Goal: Task Accomplishment & Management: Manage account settings

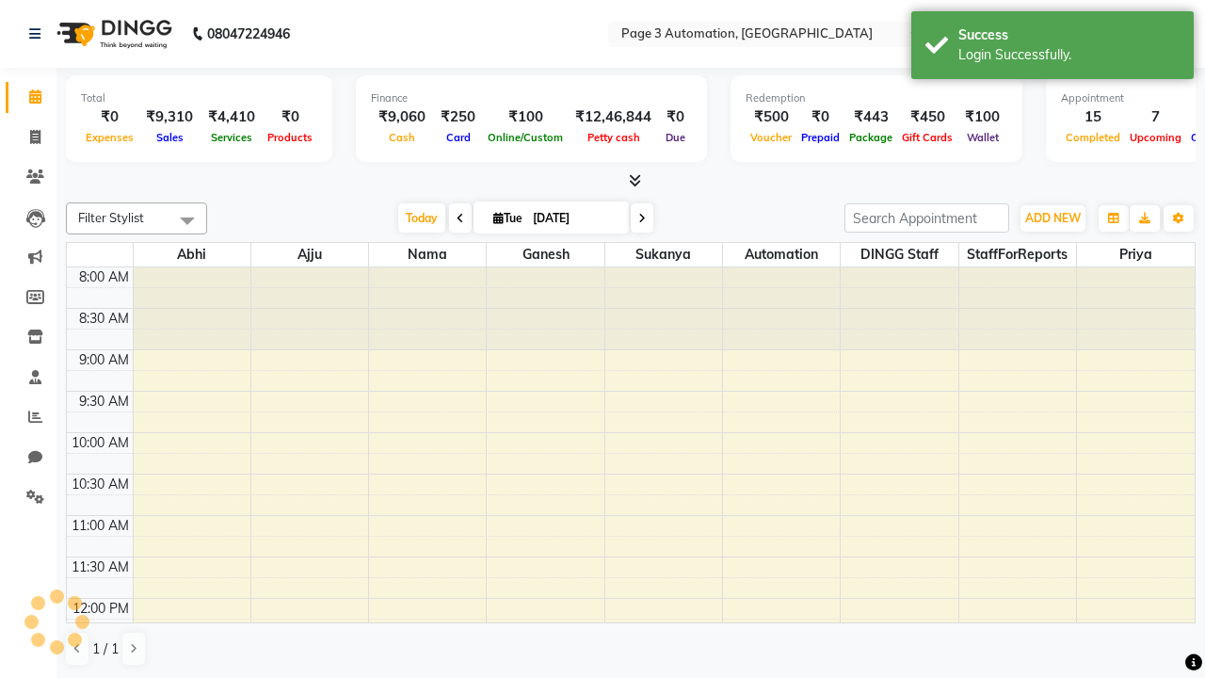
select select "en"
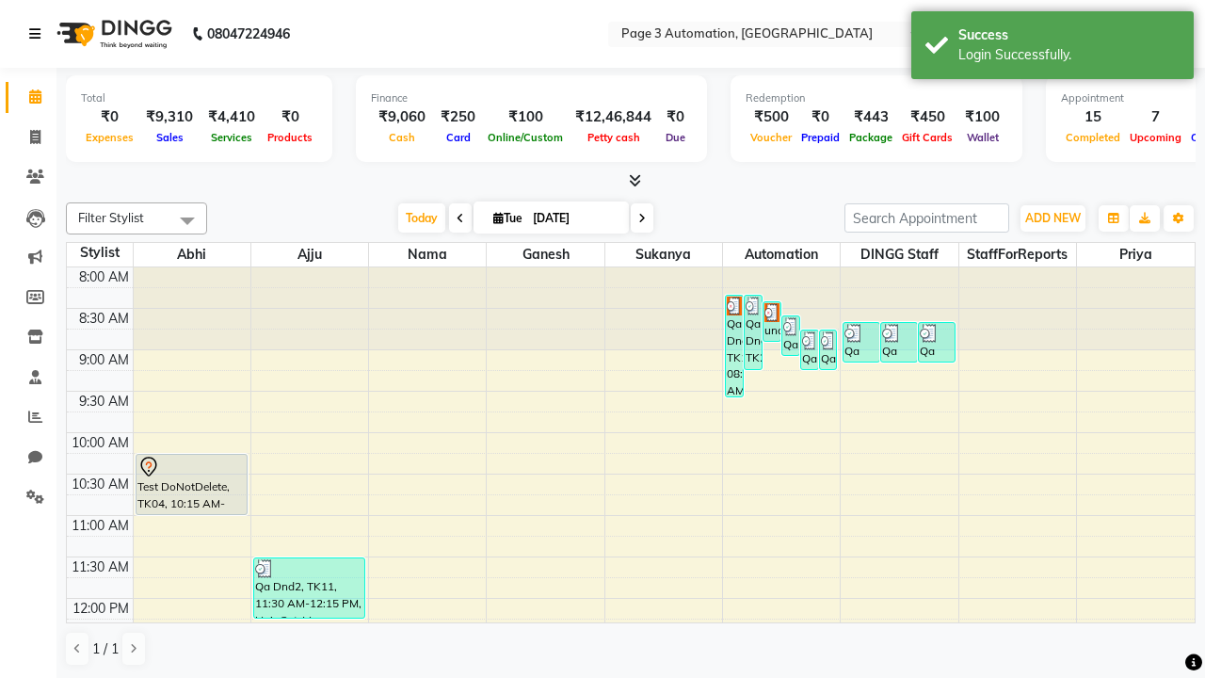
click at [39, 34] on icon at bounding box center [34, 33] width 11 height 13
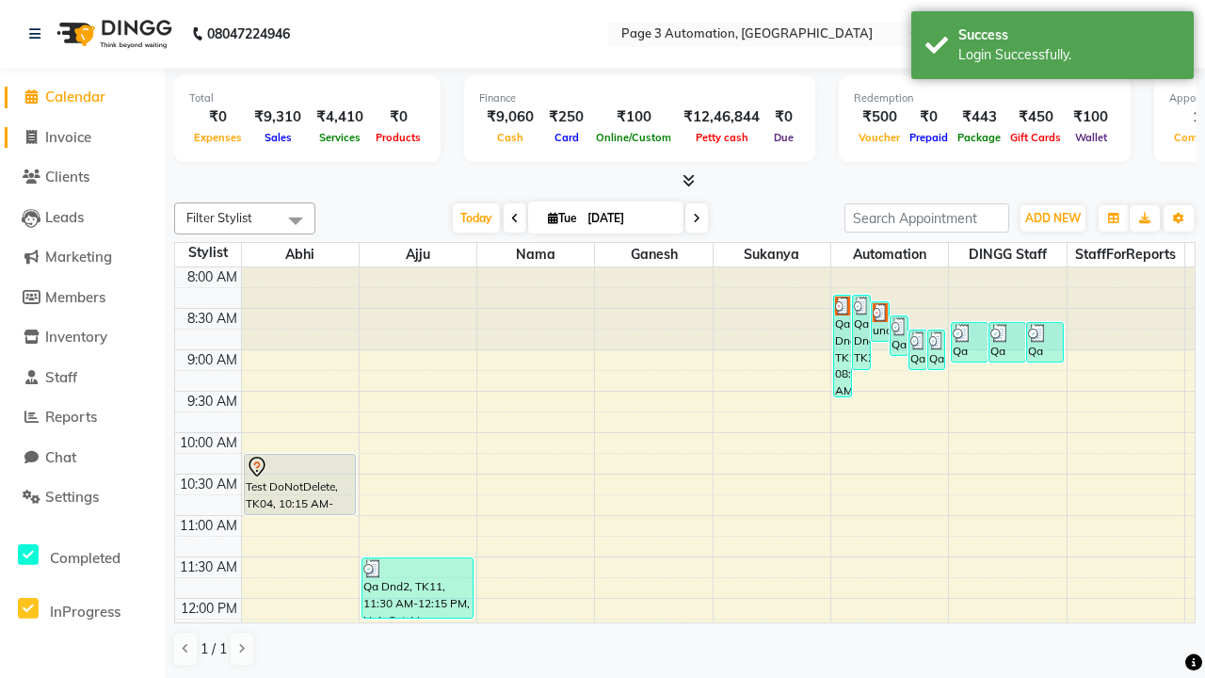
click at [82, 137] on span "Invoice" at bounding box center [68, 137] width 46 height 18
select select "2774"
select select "service"
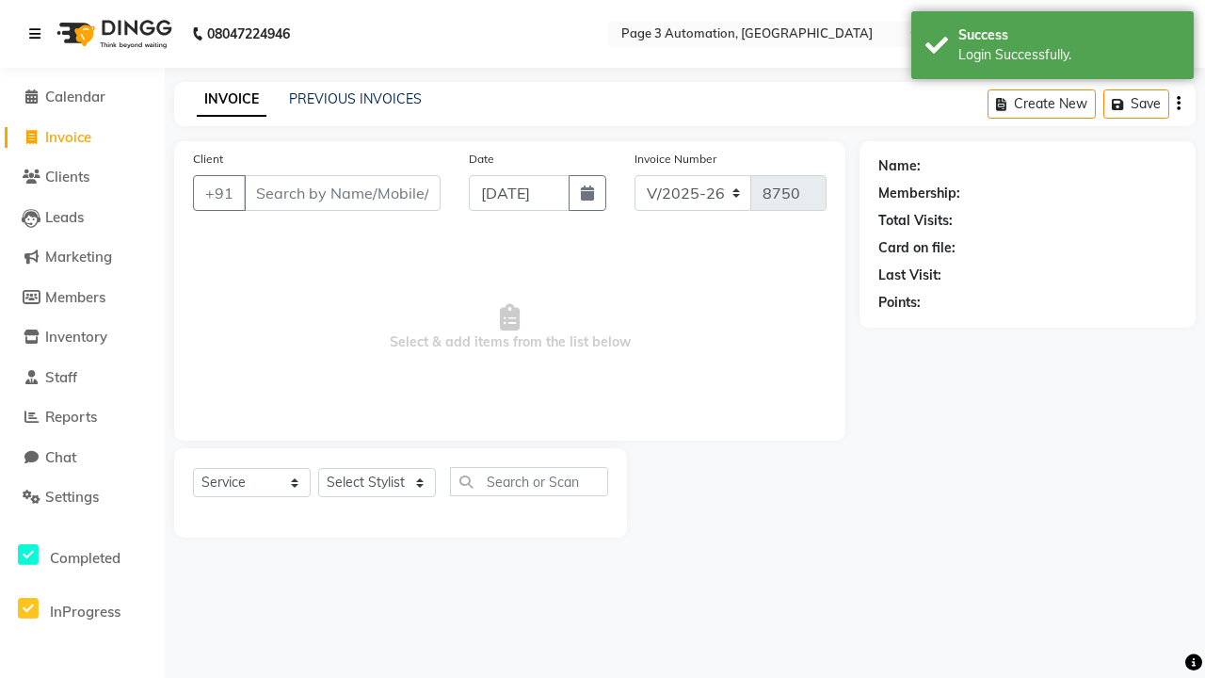
click at [39, 34] on icon at bounding box center [34, 33] width 11 height 13
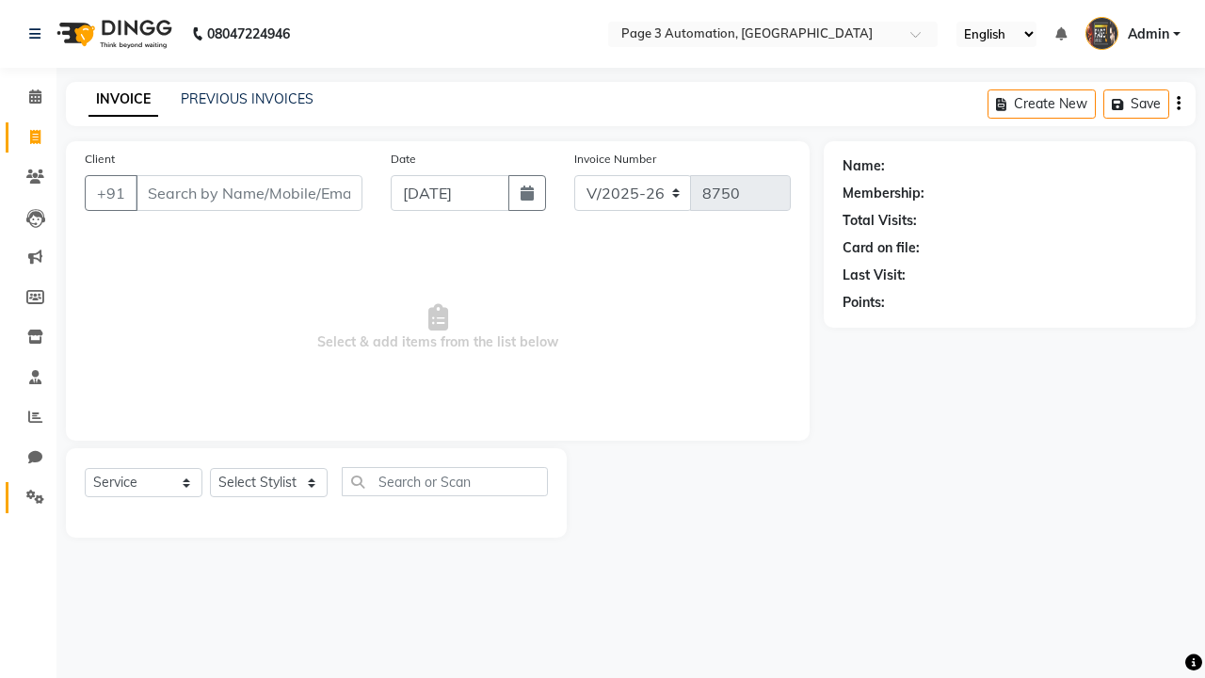
click at [28, 497] on icon at bounding box center [35, 497] width 18 height 14
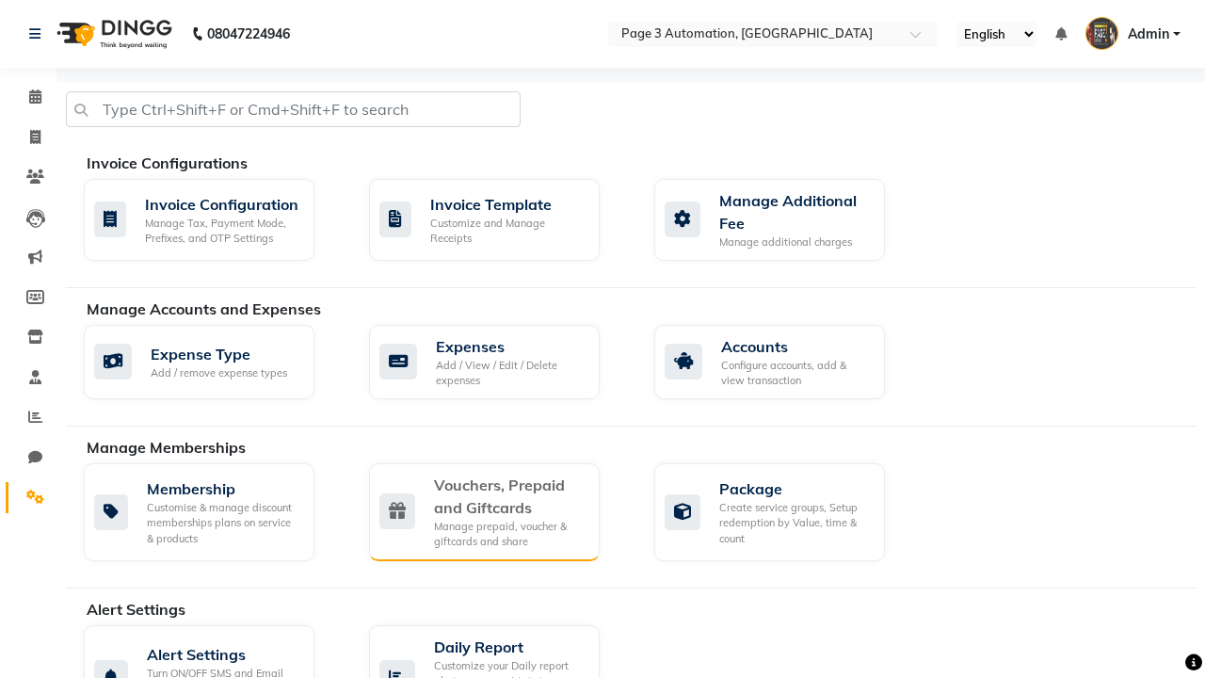
click at [508, 495] on div "Vouchers, Prepaid and Giftcards" at bounding box center [509, 496] width 151 height 45
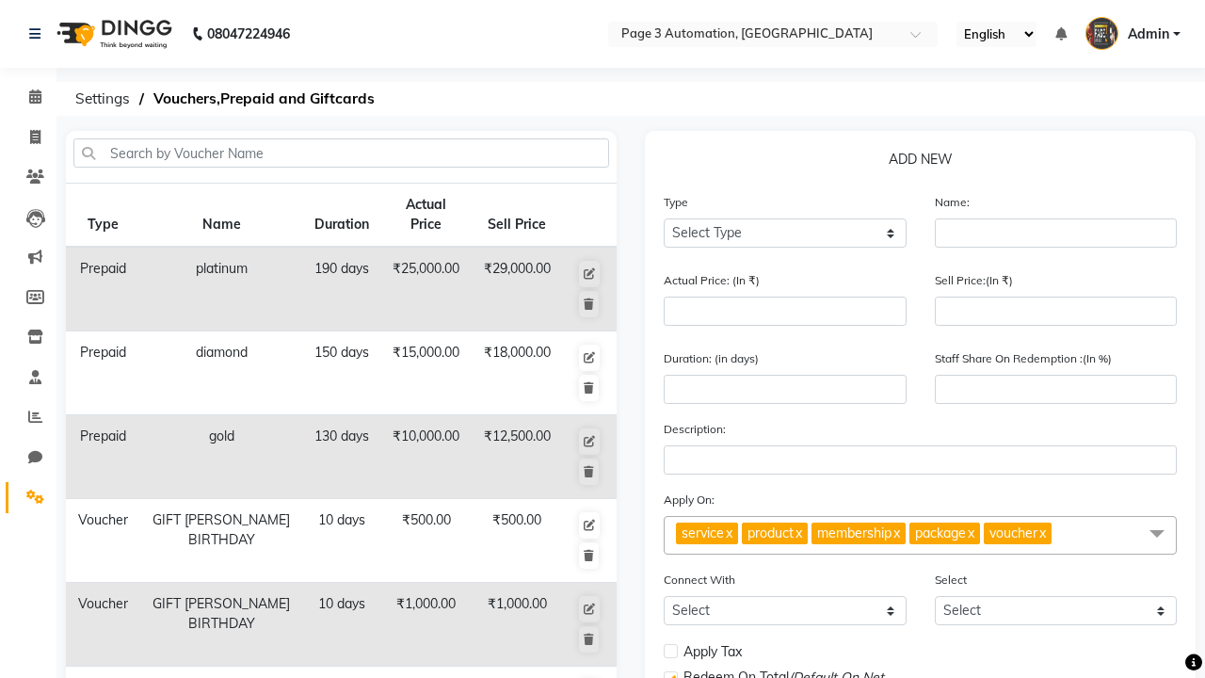
select select "P"
type input "Testing Prepaid 6pJ"
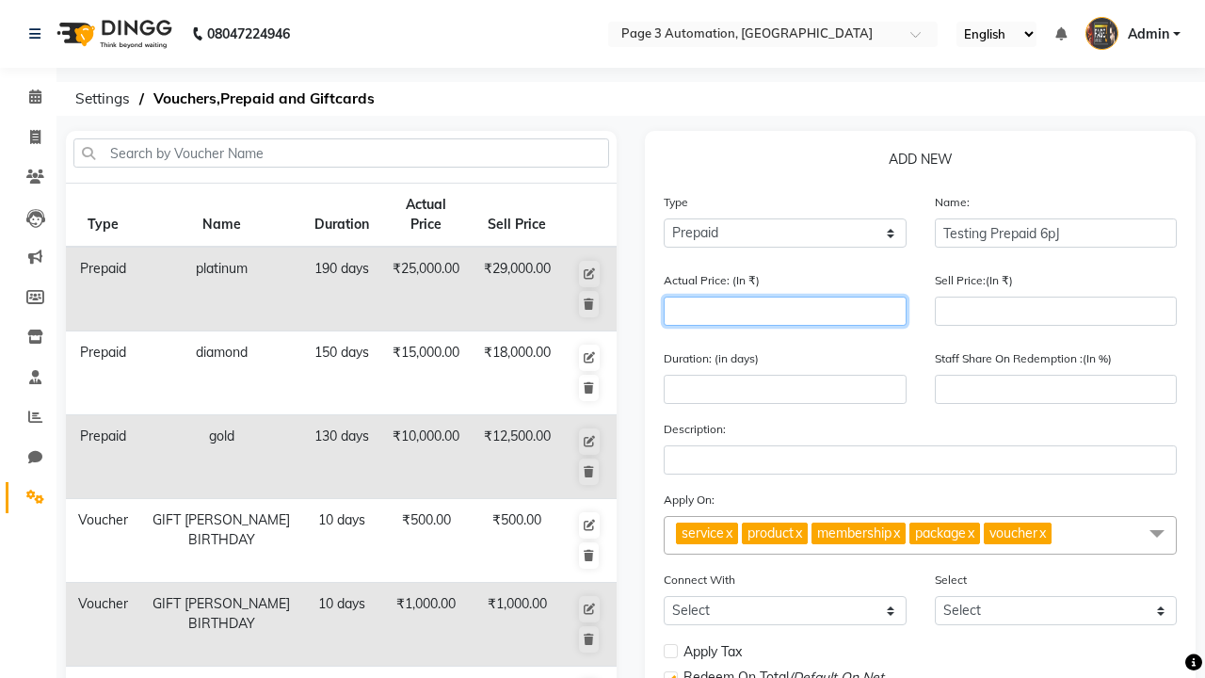
type input "1500"
type input "0"
type input "1500"
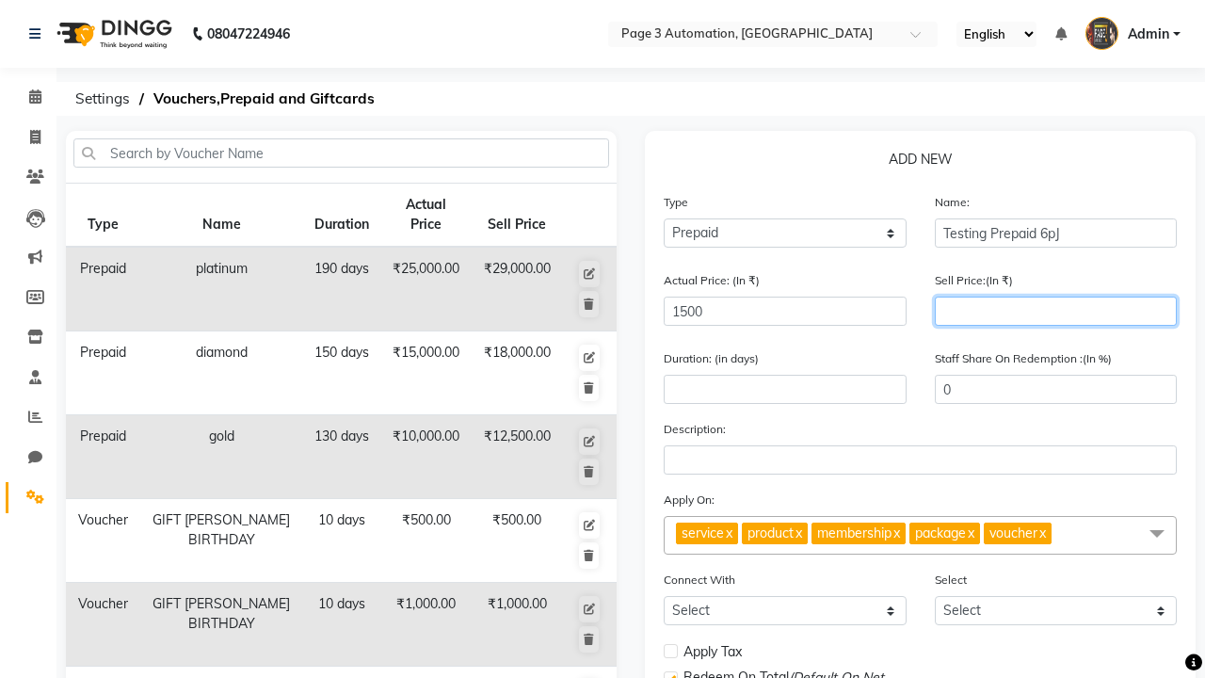
type input "1200"
type input "80"
type input "1200"
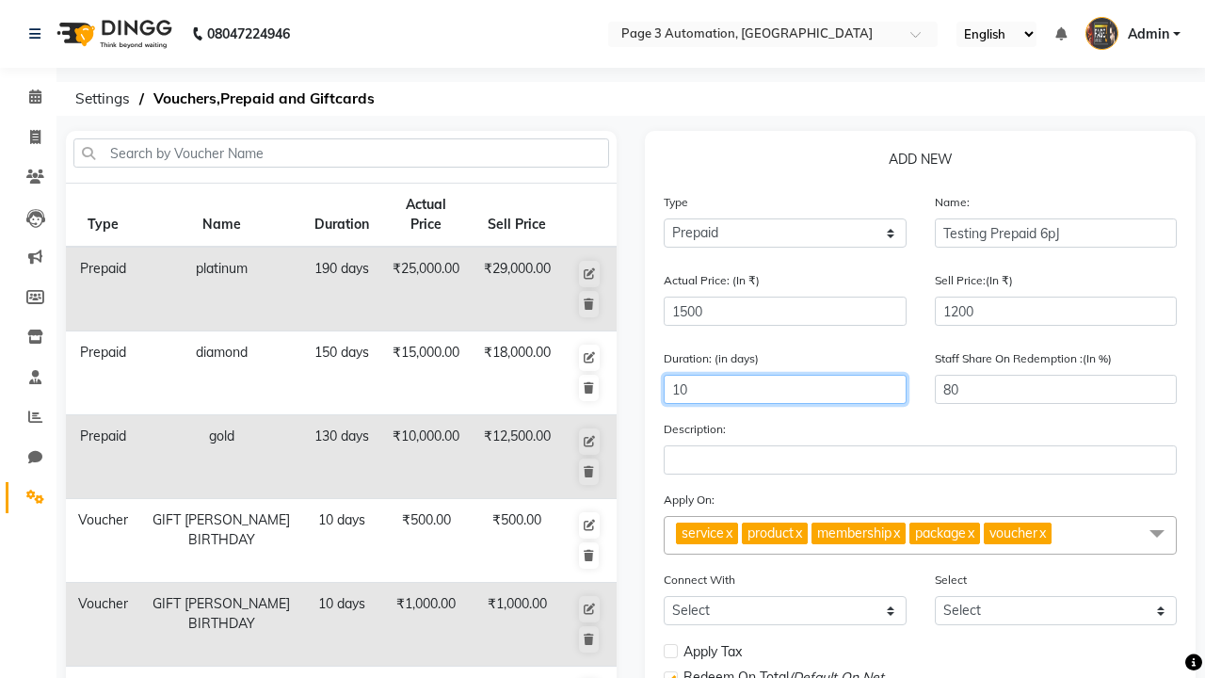
type input "10"
select select
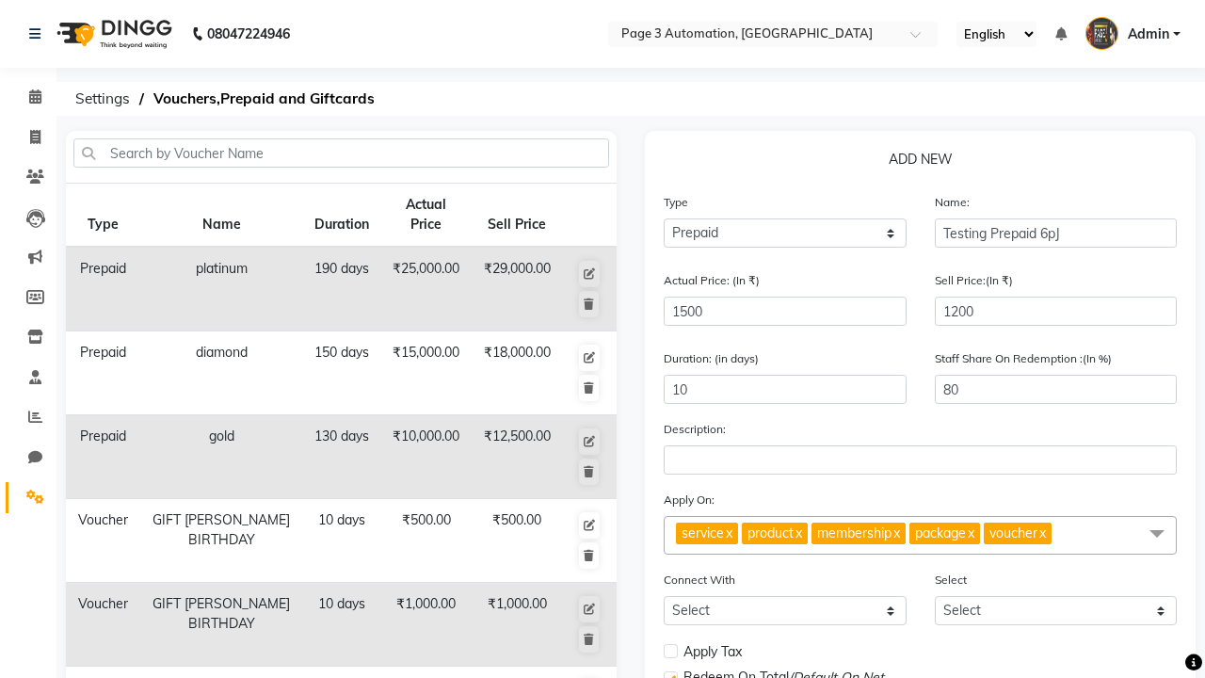
checkbox input "false"
checkbox input "true"
checkbox input "false"
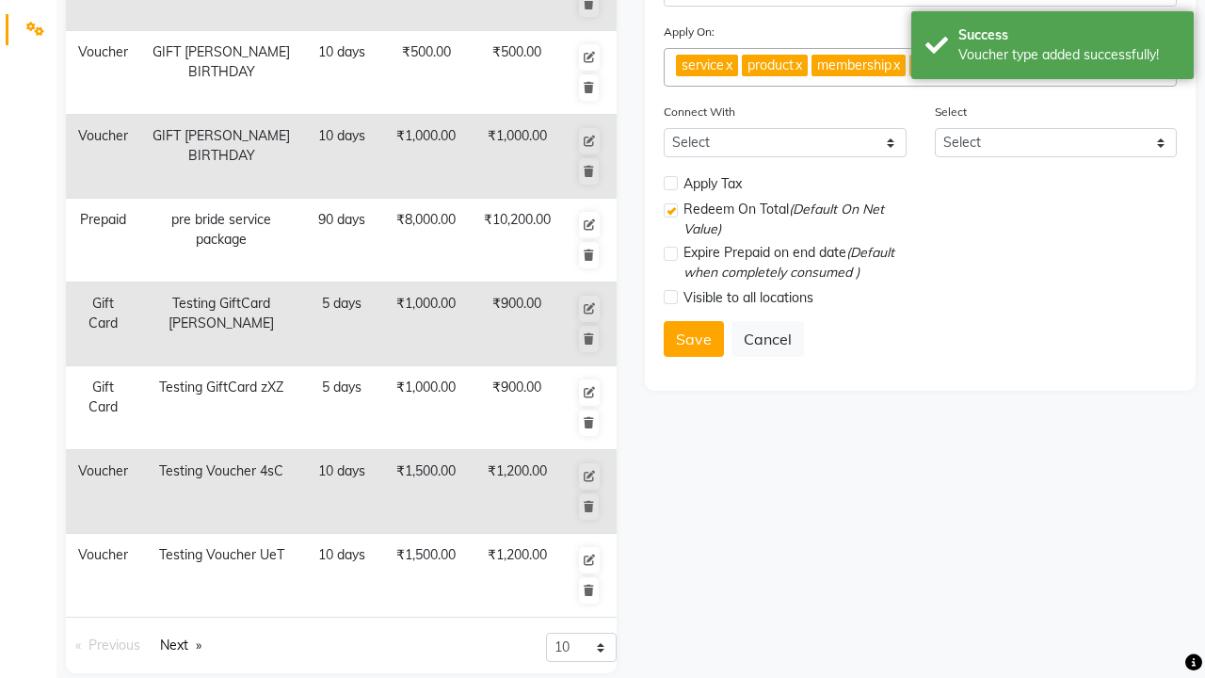
click at [1053, 48] on div "Voucher type added successfully!" at bounding box center [1069, 55] width 221 height 20
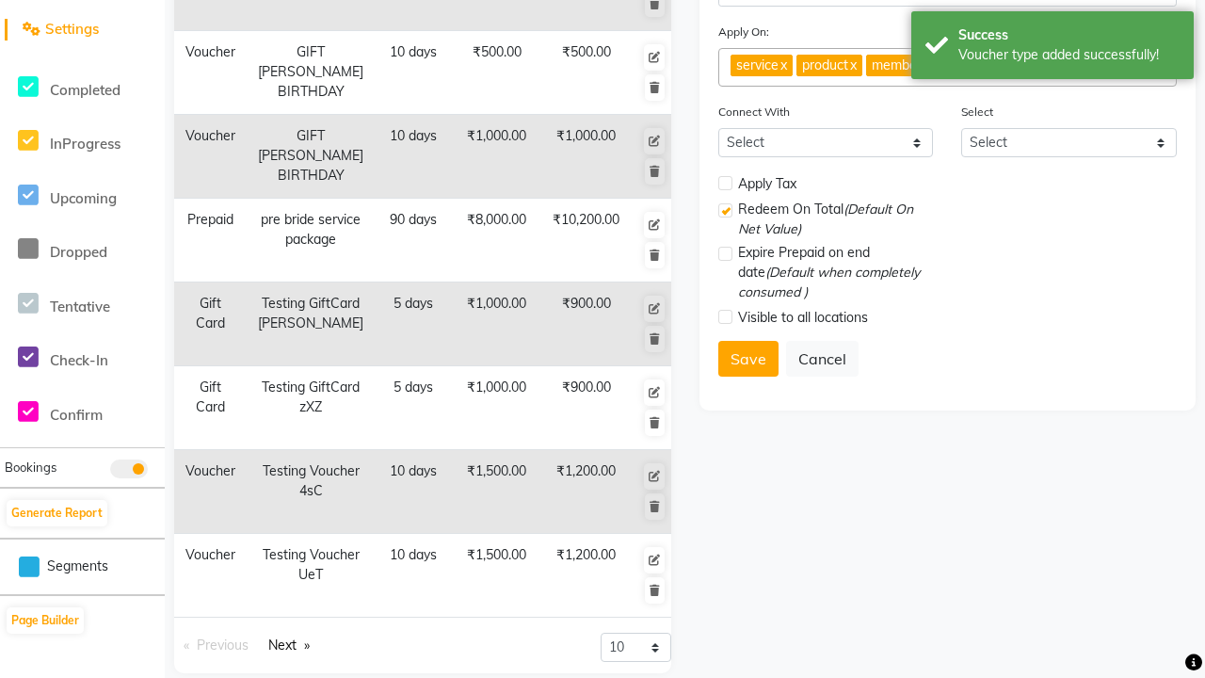
scroll to position [0, 0]
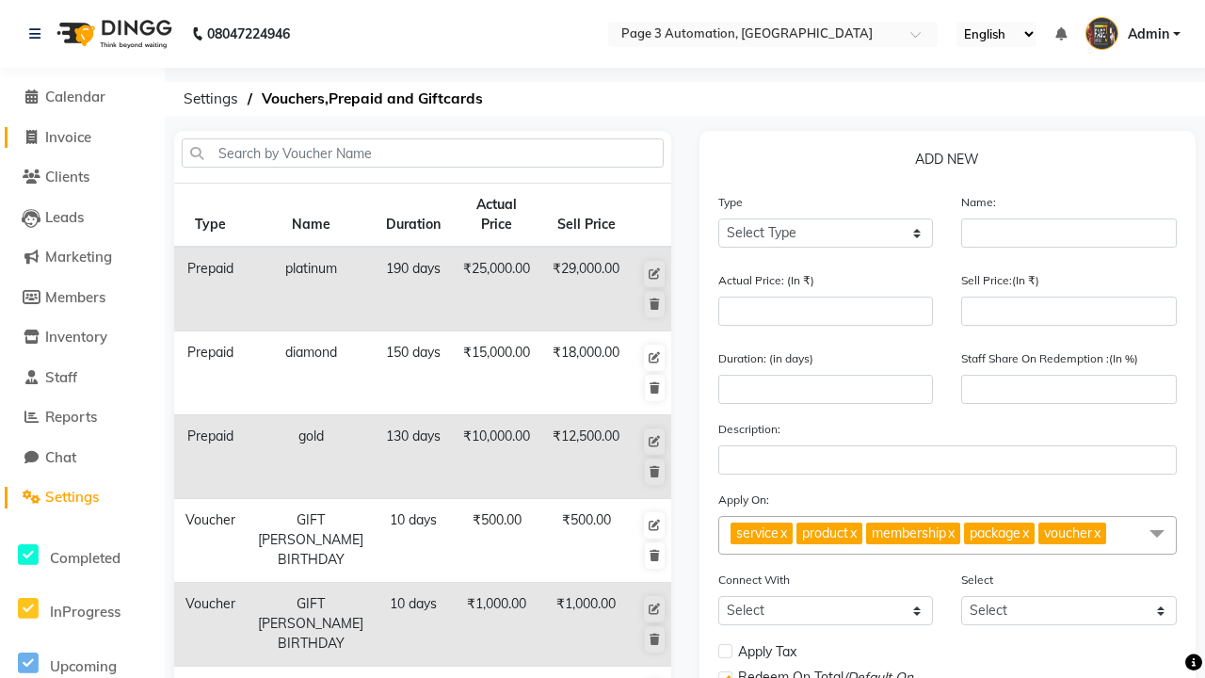
click at [82, 137] on span "Invoice" at bounding box center [68, 137] width 46 height 18
select select "2774"
select select "service"
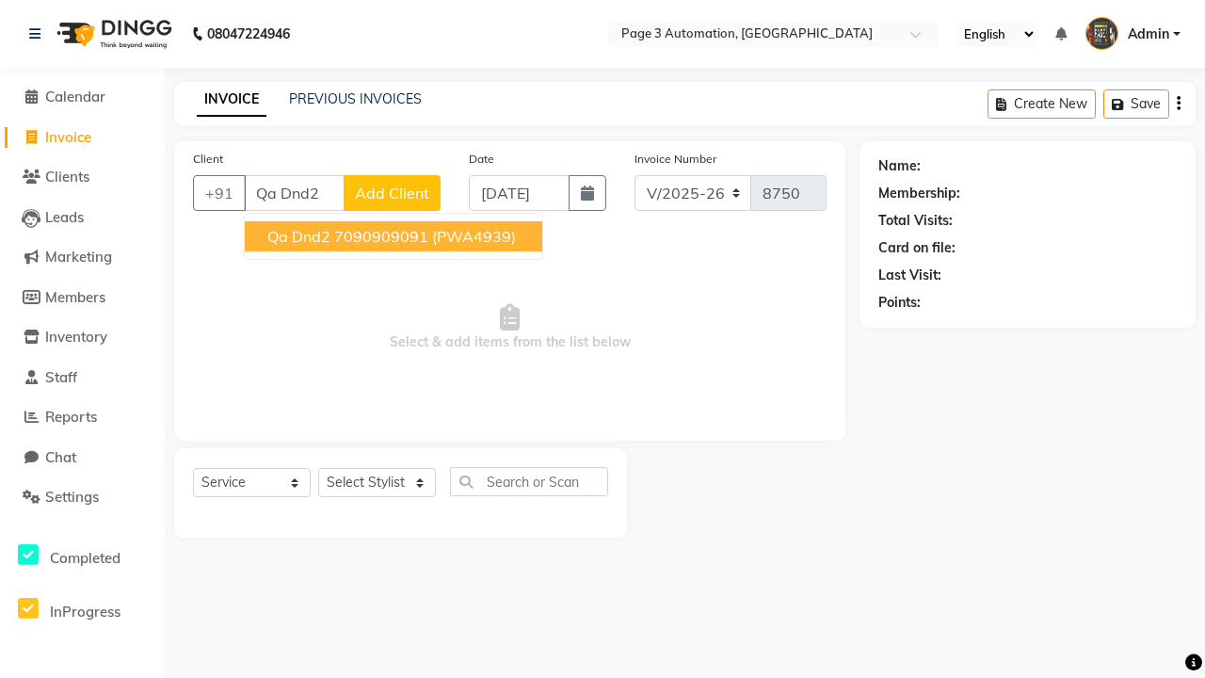
click at [395, 236] on ngb-highlight "7090909091" at bounding box center [381, 236] width 94 height 19
type input "7090909091"
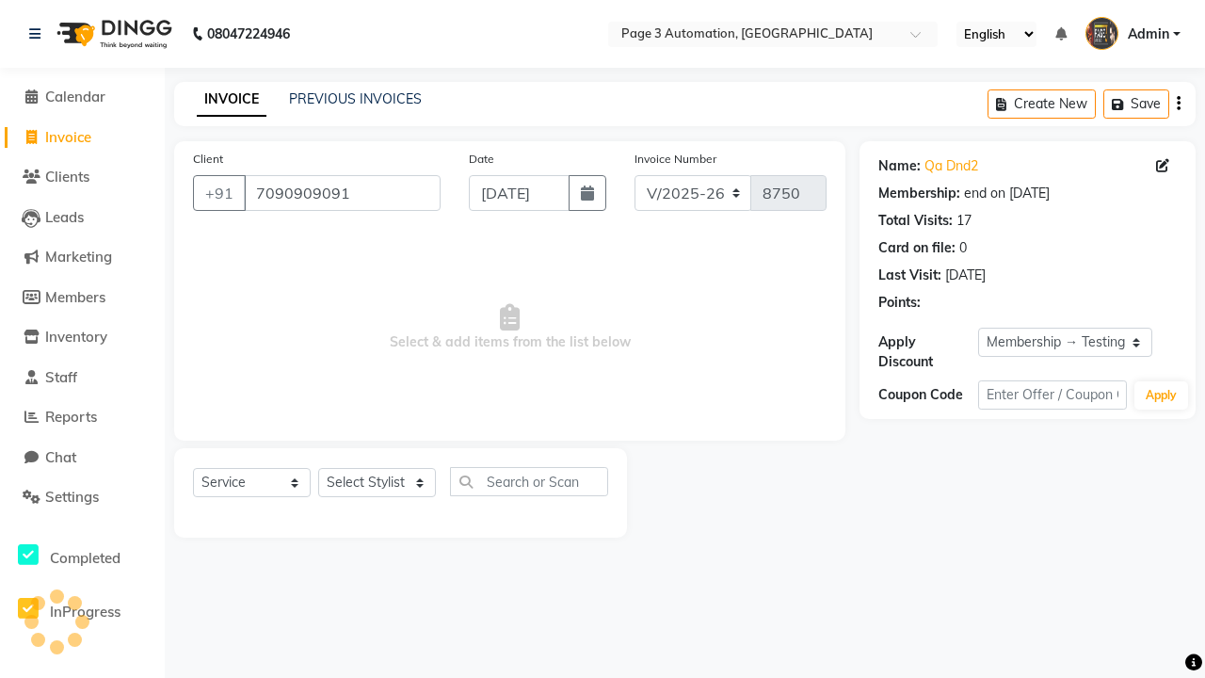
select select "0:"
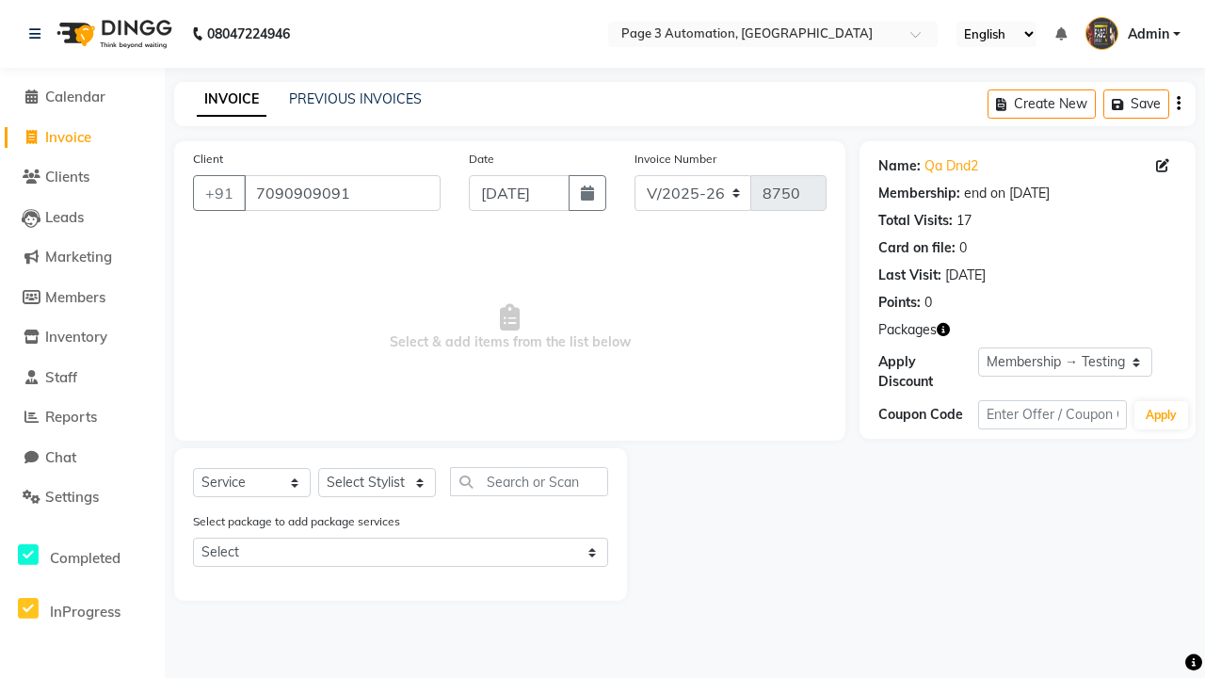
select select "P"
select select "71572"
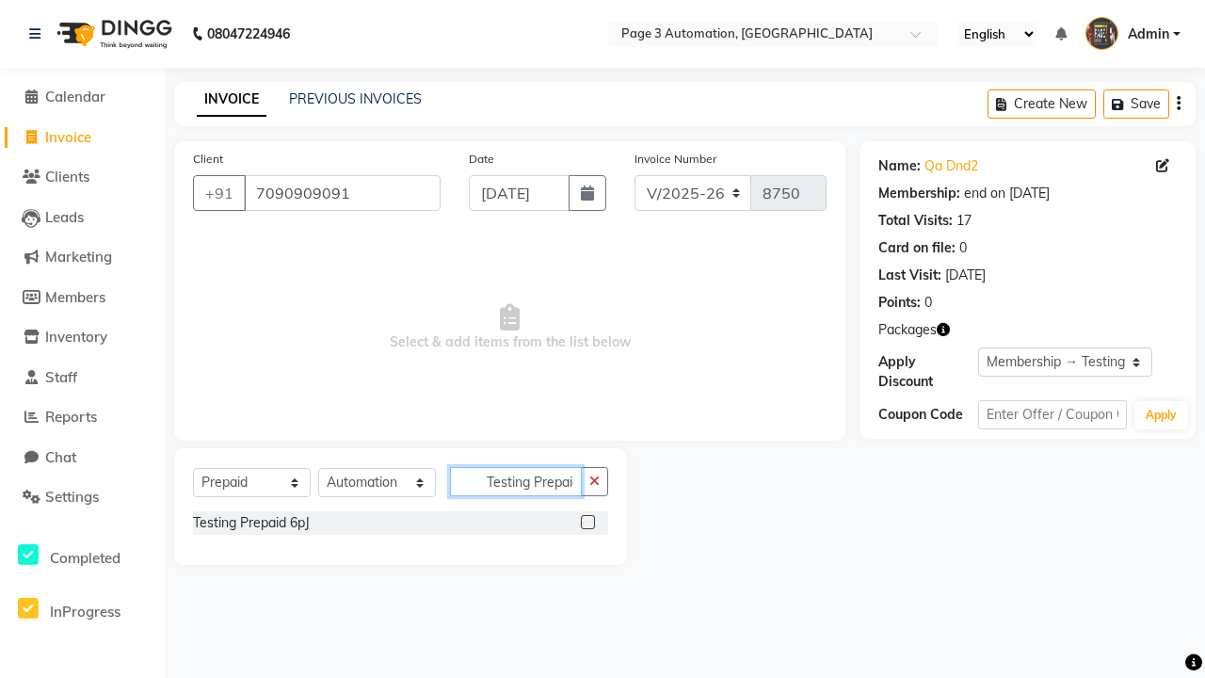
scroll to position [0, 4]
type input "Testing Prepaid 6pJ"
click at [588, 522] on label at bounding box center [588, 522] width 14 height 14
click at [588, 522] on input "checkbox" at bounding box center [587, 523] width 12 height 12
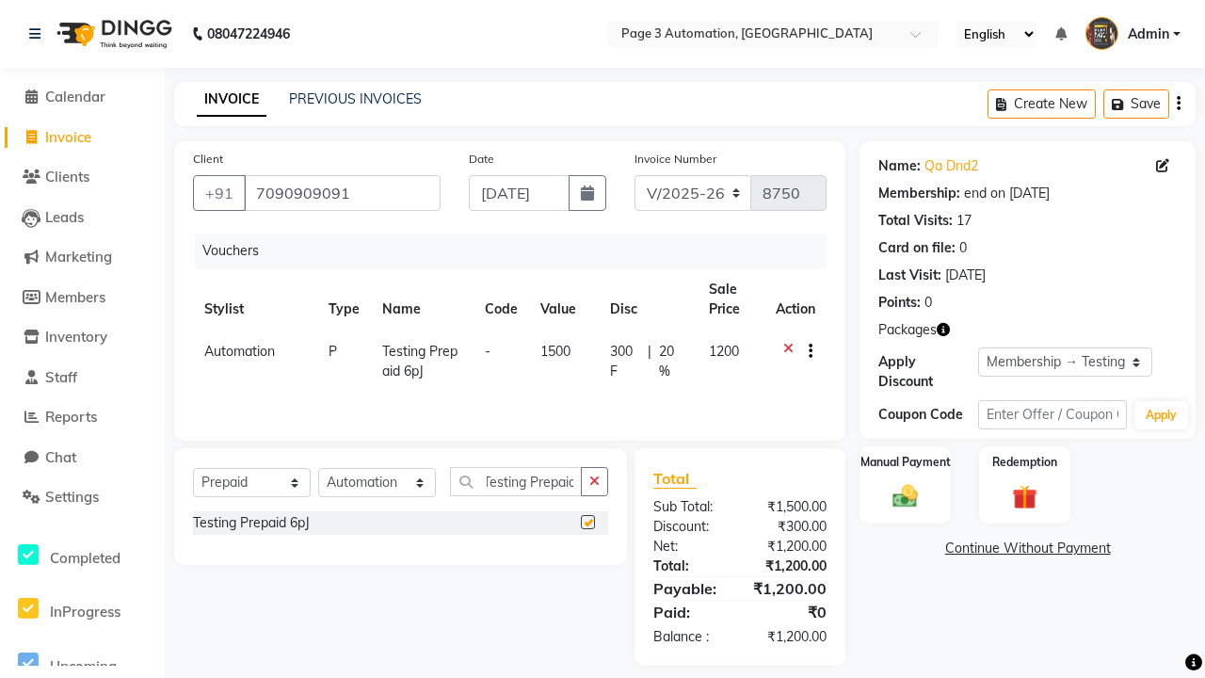
scroll to position [0, 0]
click at [905, 462] on label "Manual Payment" at bounding box center [906, 462] width 94 height 18
checkbox input "false"
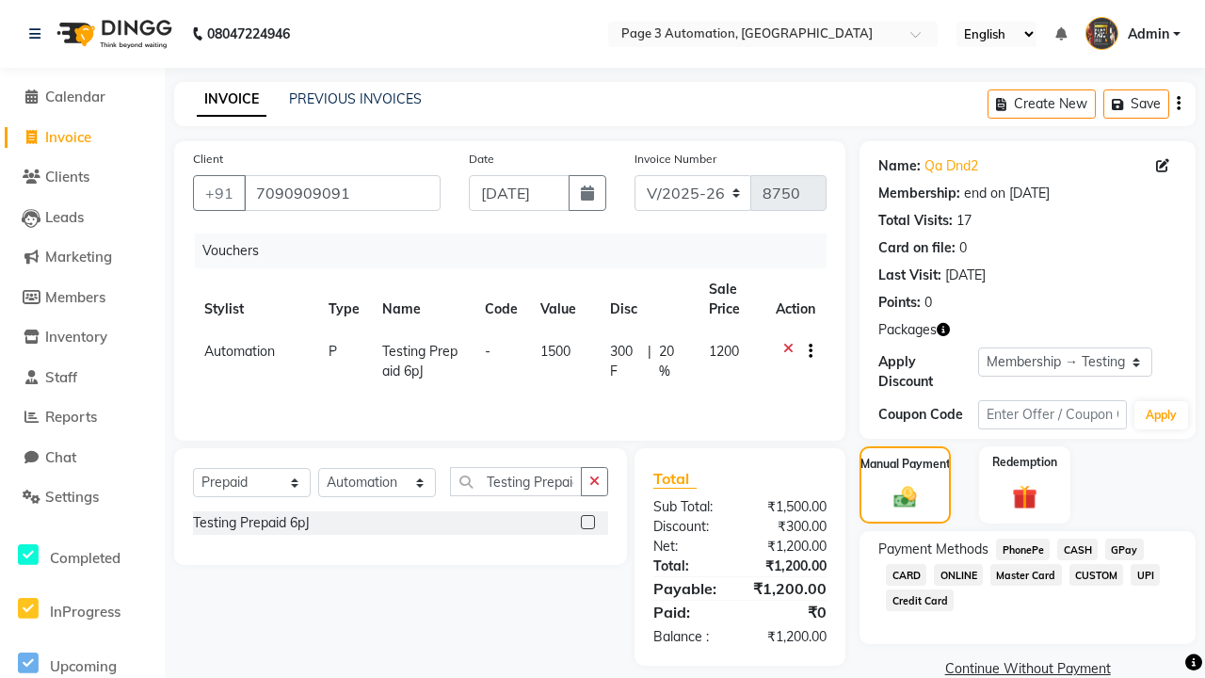
click at [1077, 549] on span "CASH" at bounding box center [1077, 550] width 40 height 22
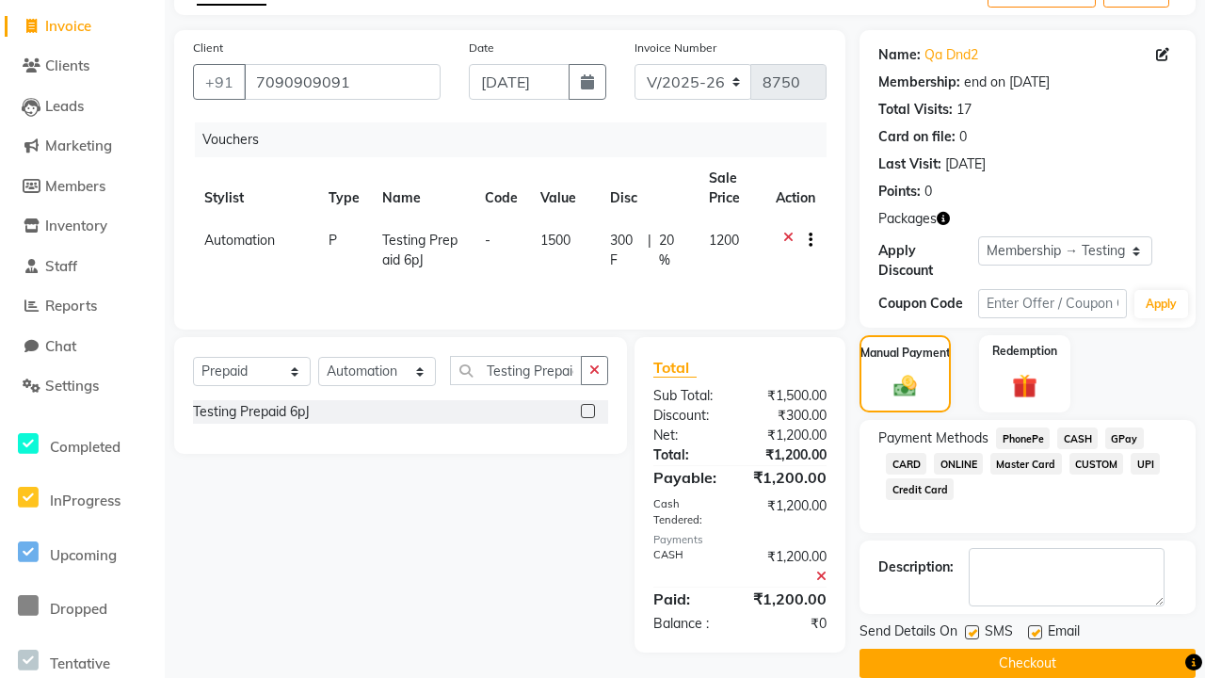
click at [972, 632] on label at bounding box center [972, 632] width 14 height 14
click at [972, 632] on input "checkbox" at bounding box center [971, 633] width 12 height 12
checkbox input "false"
click at [1035, 632] on label at bounding box center [1035, 632] width 14 height 14
click at [1035, 632] on input "checkbox" at bounding box center [1034, 633] width 12 height 12
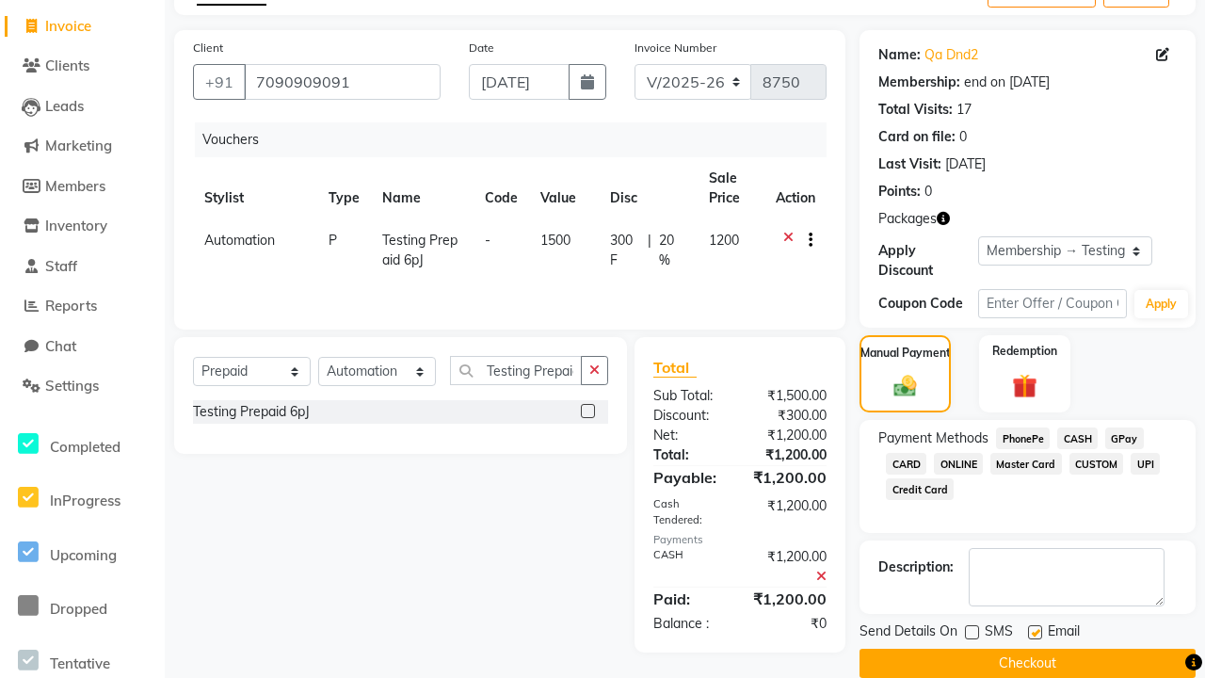
checkbox input "false"
click at [1027, 663] on button "Checkout" at bounding box center [1028, 663] width 336 height 29
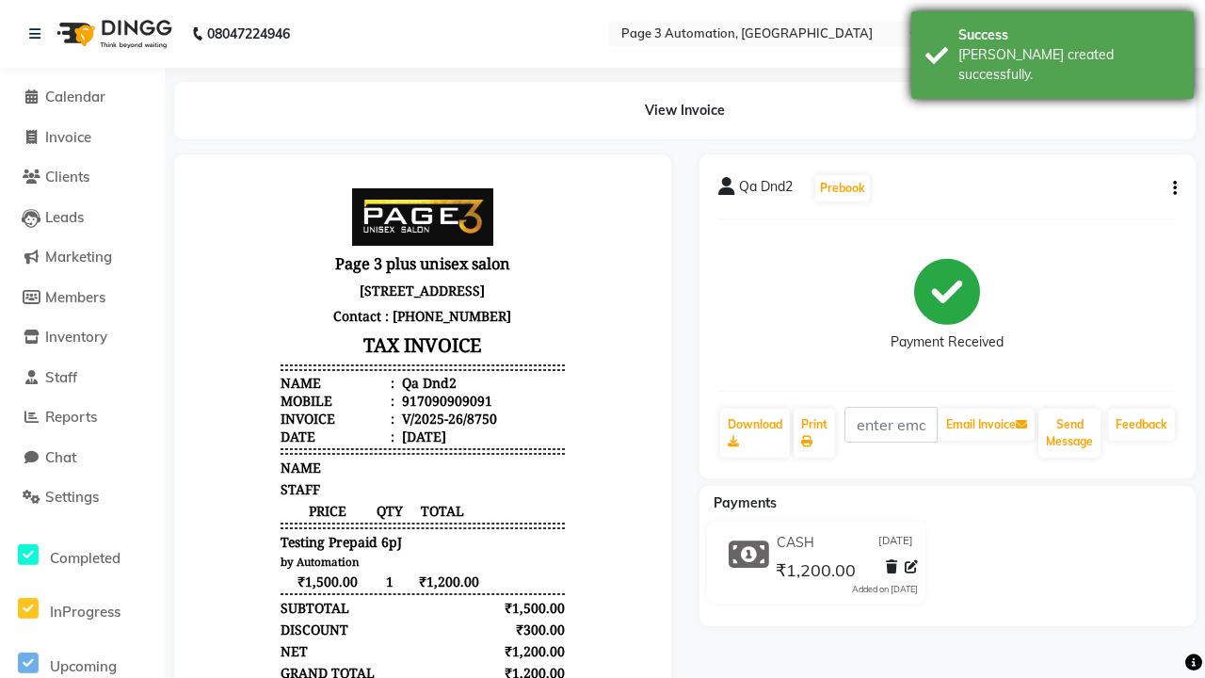
click at [1053, 48] on div "[PERSON_NAME] created successfully." at bounding box center [1069, 65] width 221 height 40
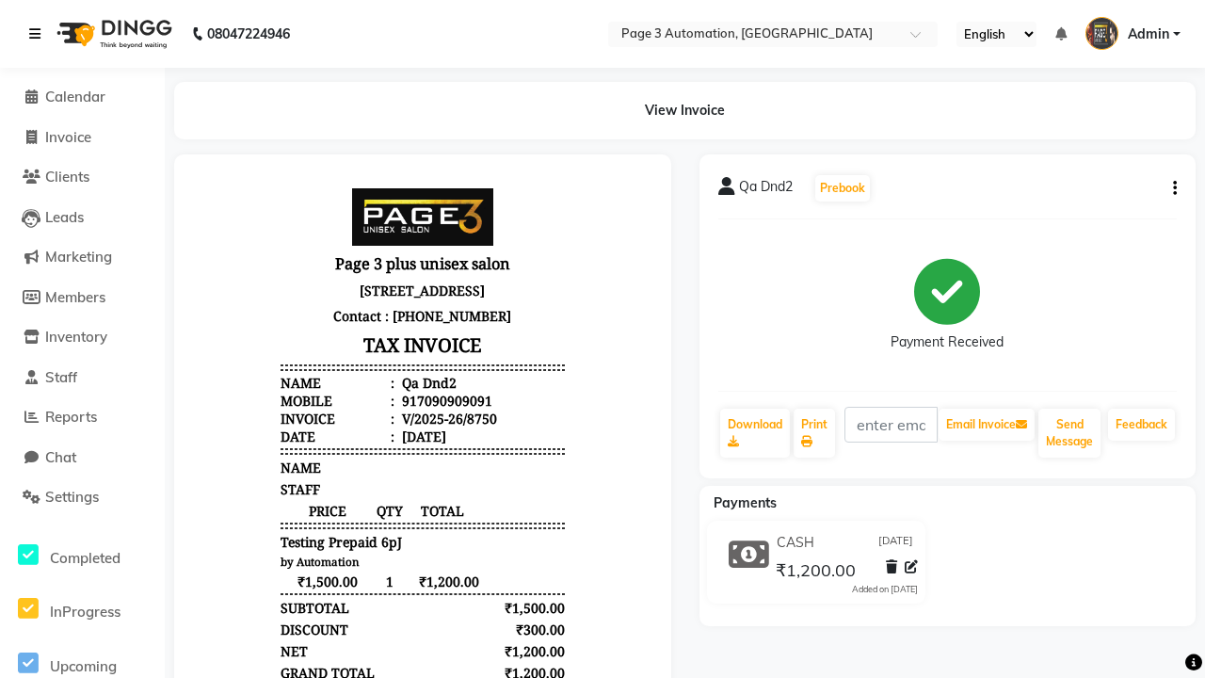
click at [39, 34] on icon at bounding box center [34, 33] width 11 height 13
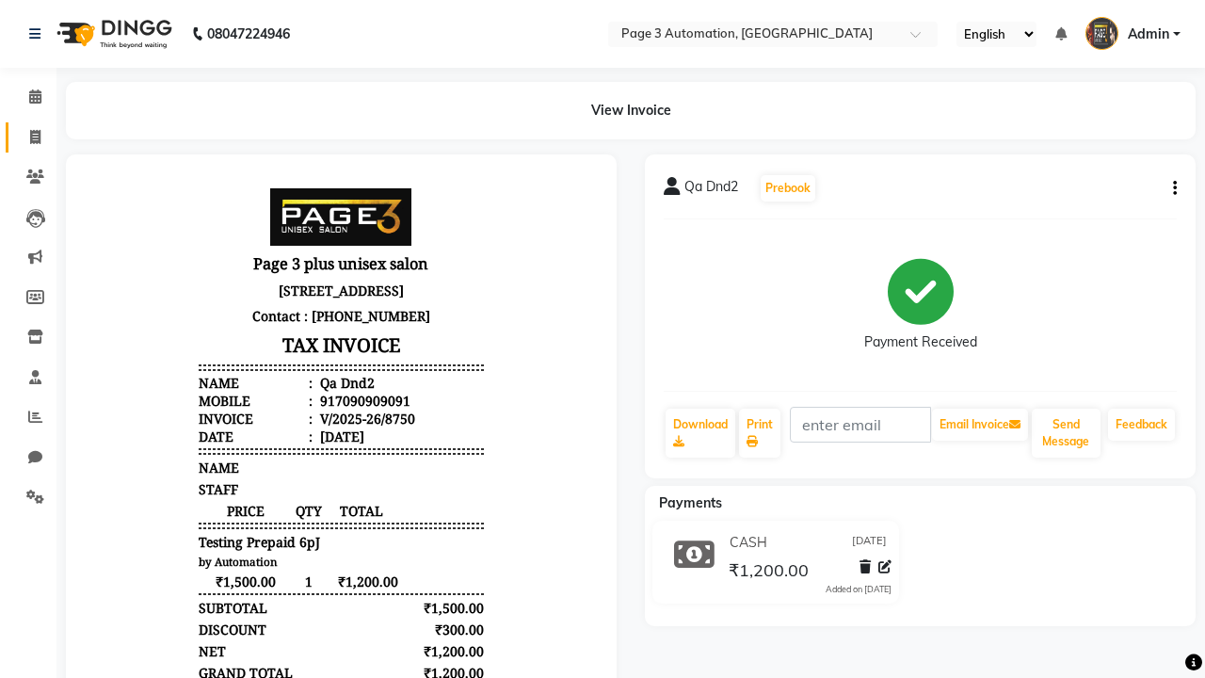
click at [28, 137] on span at bounding box center [35, 138] width 33 height 22
select select "service"
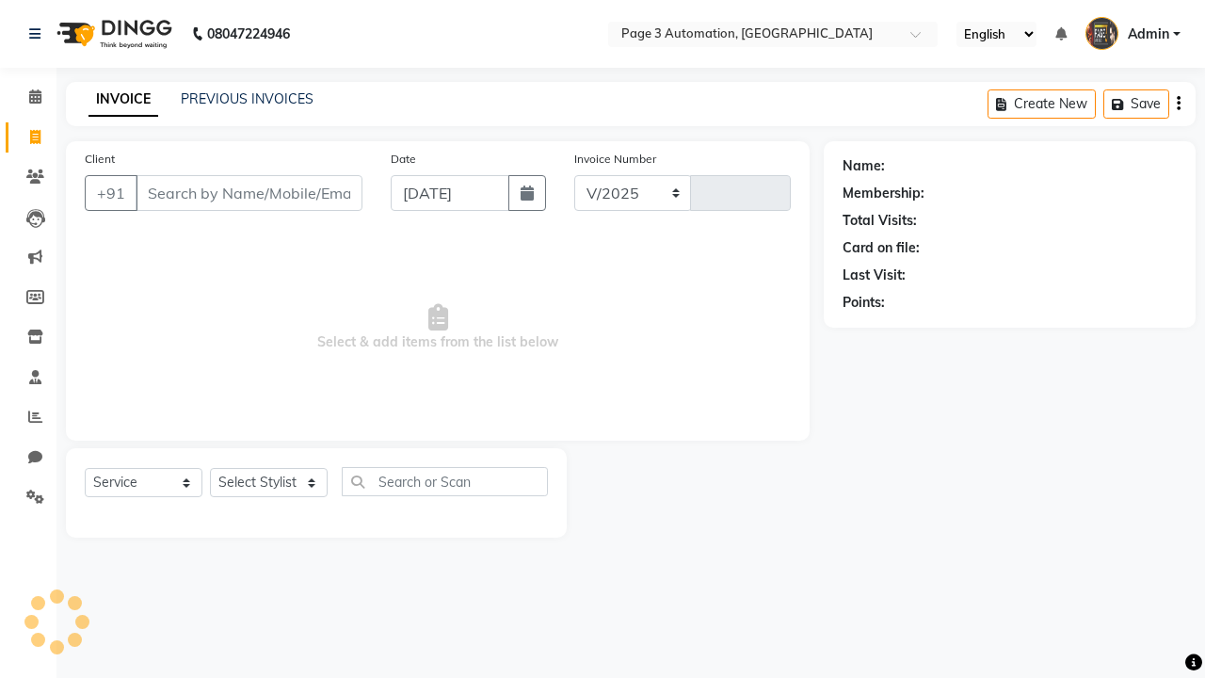
select select "2774"
type input "8751"
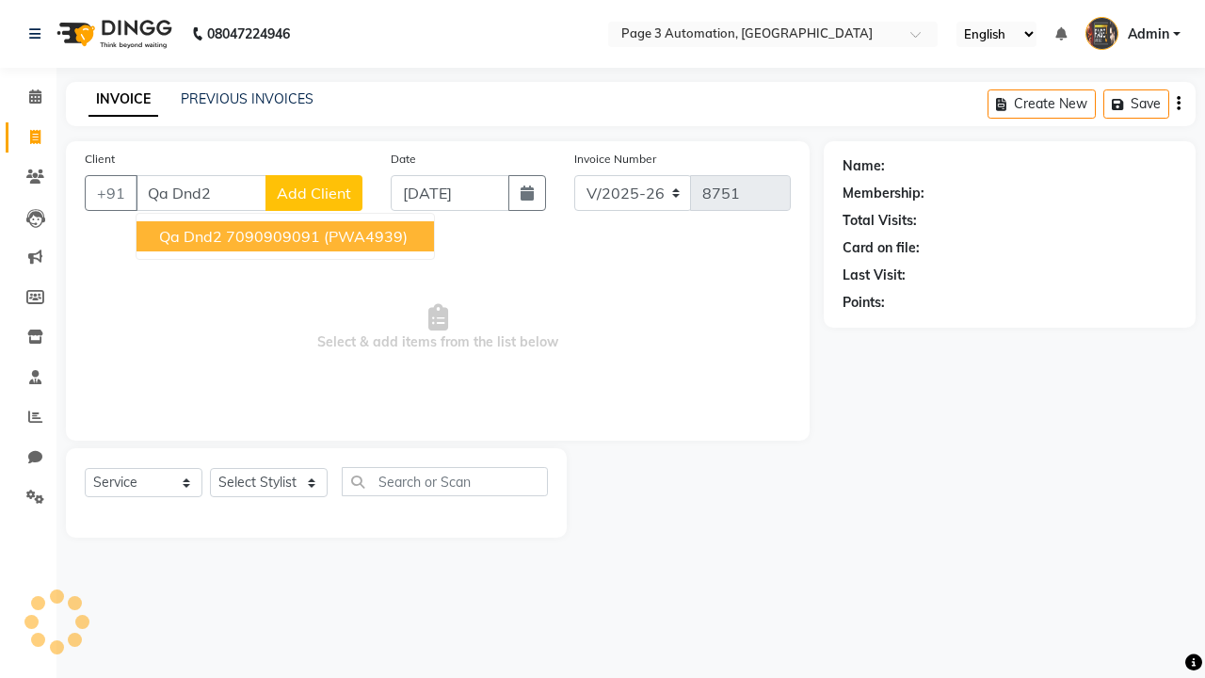
click at [287, 236] on ngb-highlight "7090909091" at bounding box center [273, 236] width 94 height 19
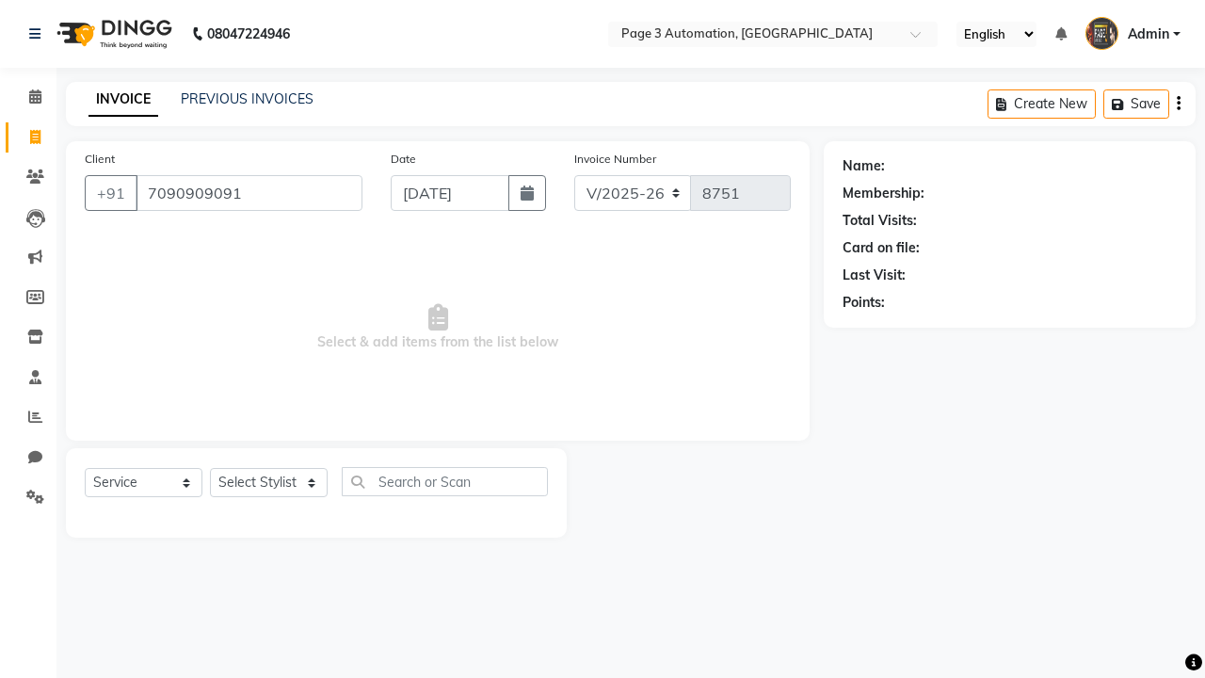
type input "7090909091"
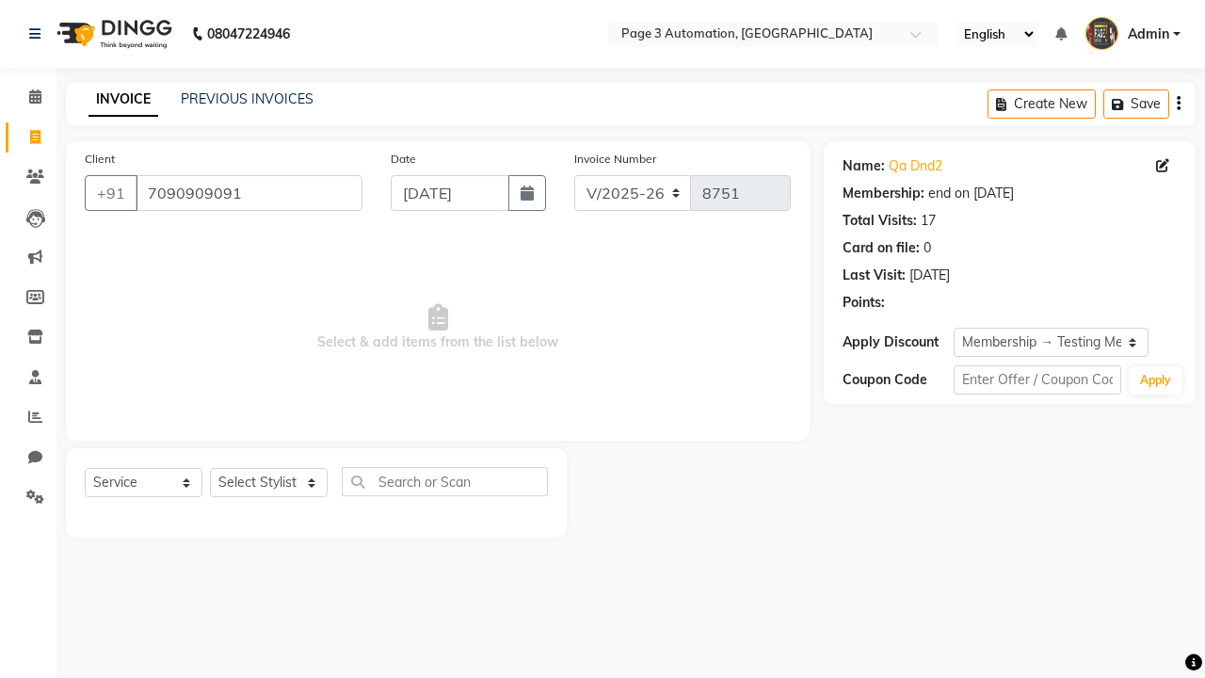
select select "0:"
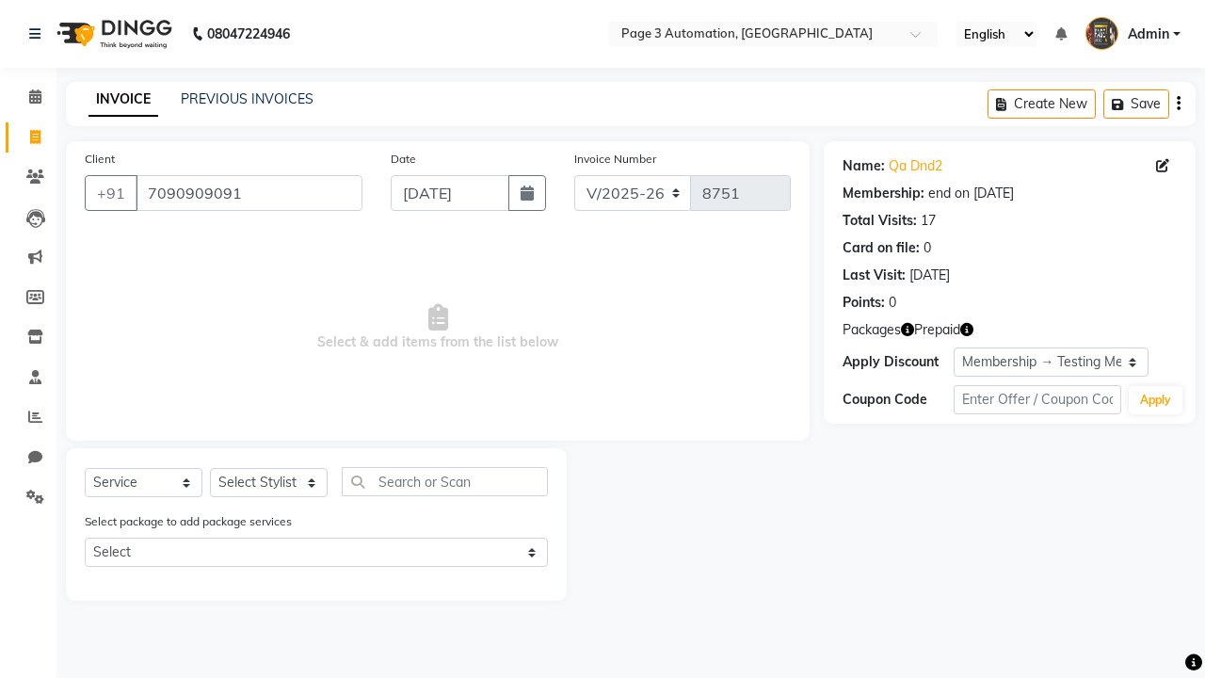
select select "71572"
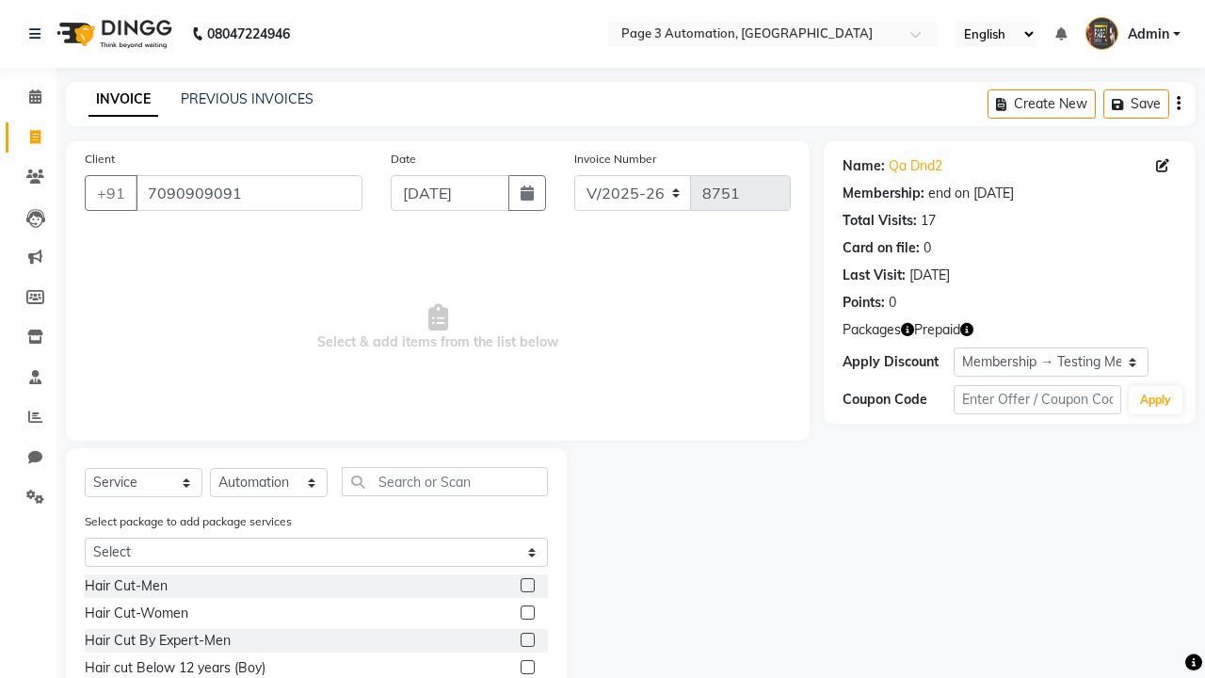
click at [526, 640] on label at bounding box center [528, 640] width 14 height 14
click at [526, 640] on input "checkbox" at bounding box center [527, 641] width 12 height 12
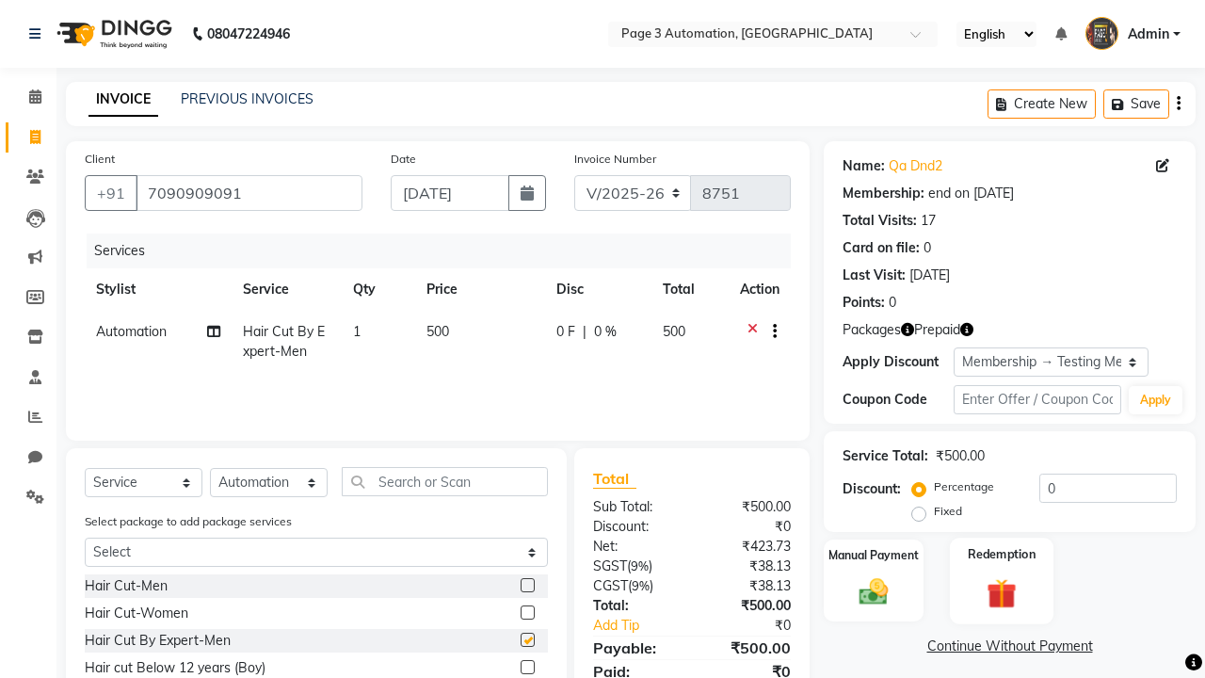
click at [1002, 555] on label "Redemption" at bounding box center [1002, 554] width 68 height 18
checkbox input "false"
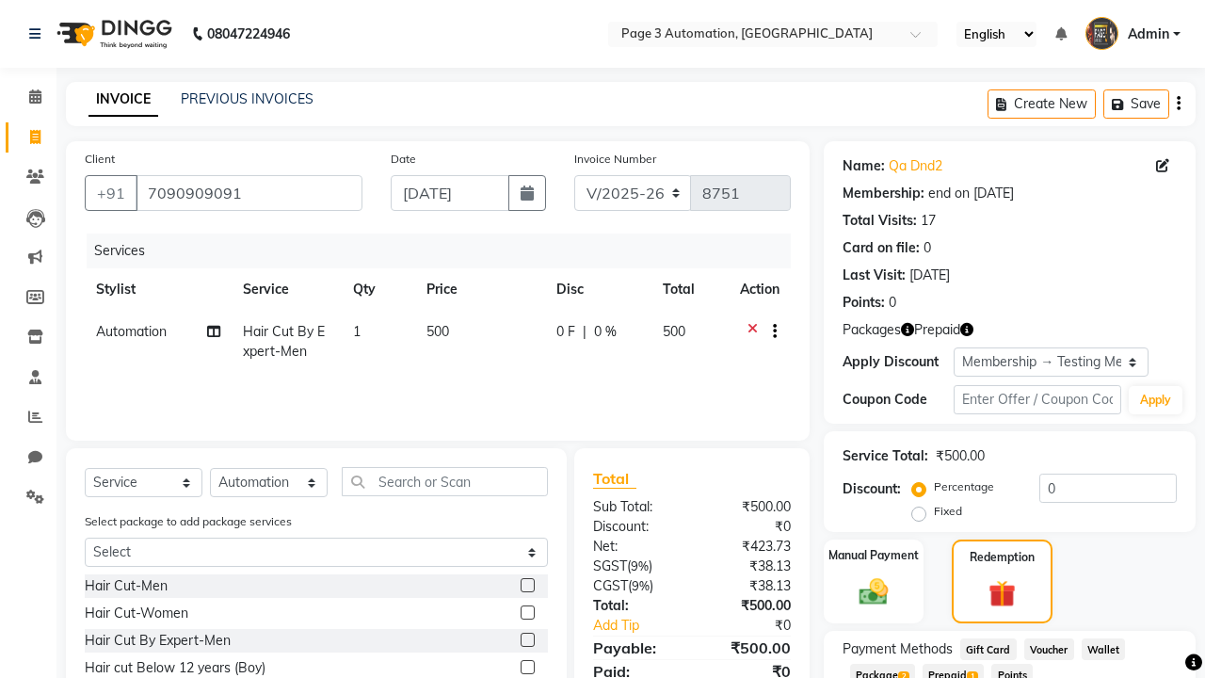
click at [958, 670] on span "Prepaid 1" at bounding box center [953, 675] width 61 height 22
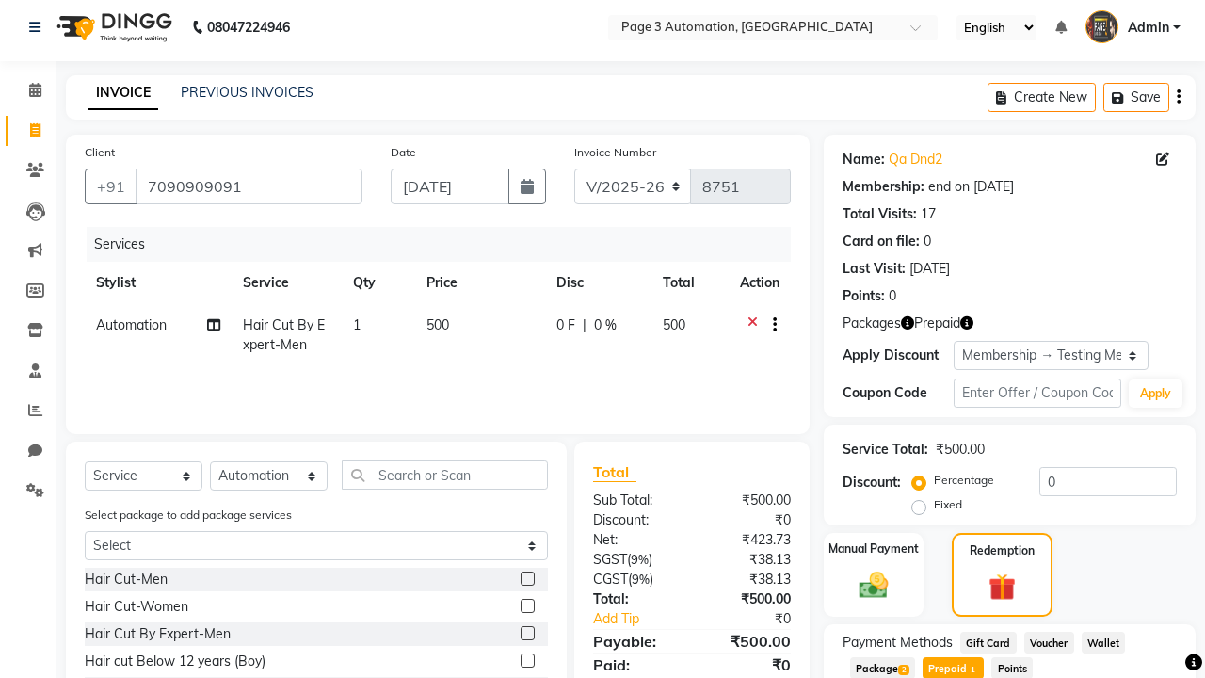
scroll to position [89, 0]
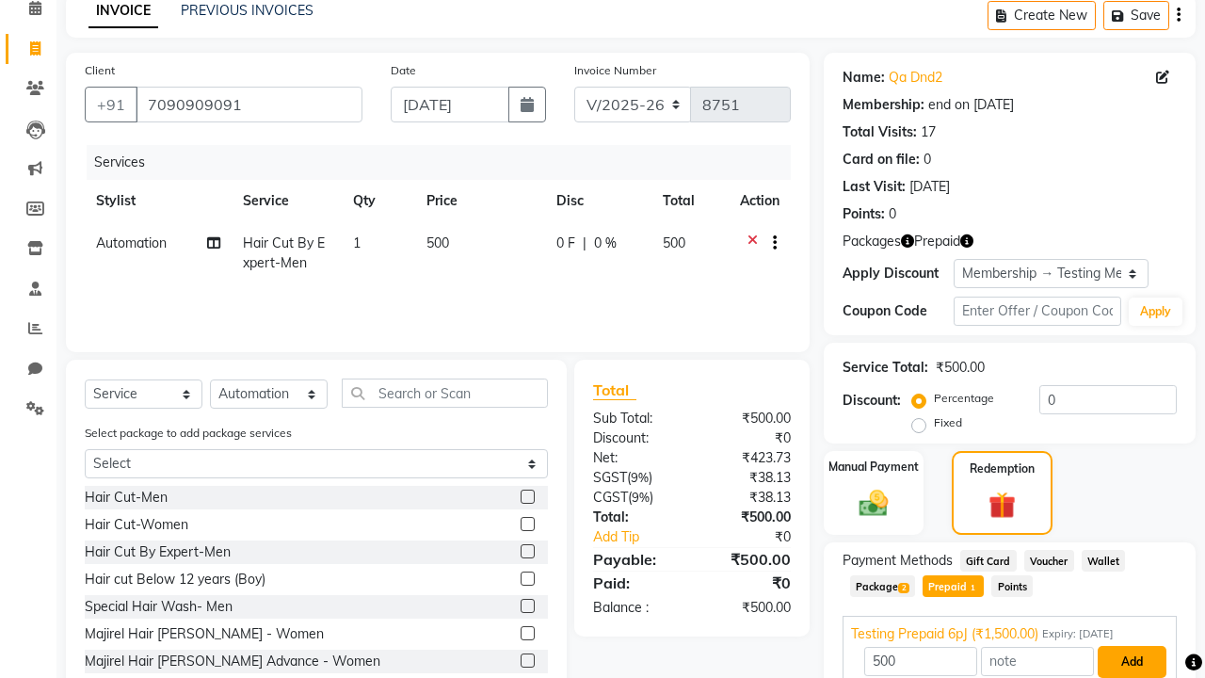
click at [1127, 662] on button "Add" at bounding box center [1132, 662] width 69 height 32
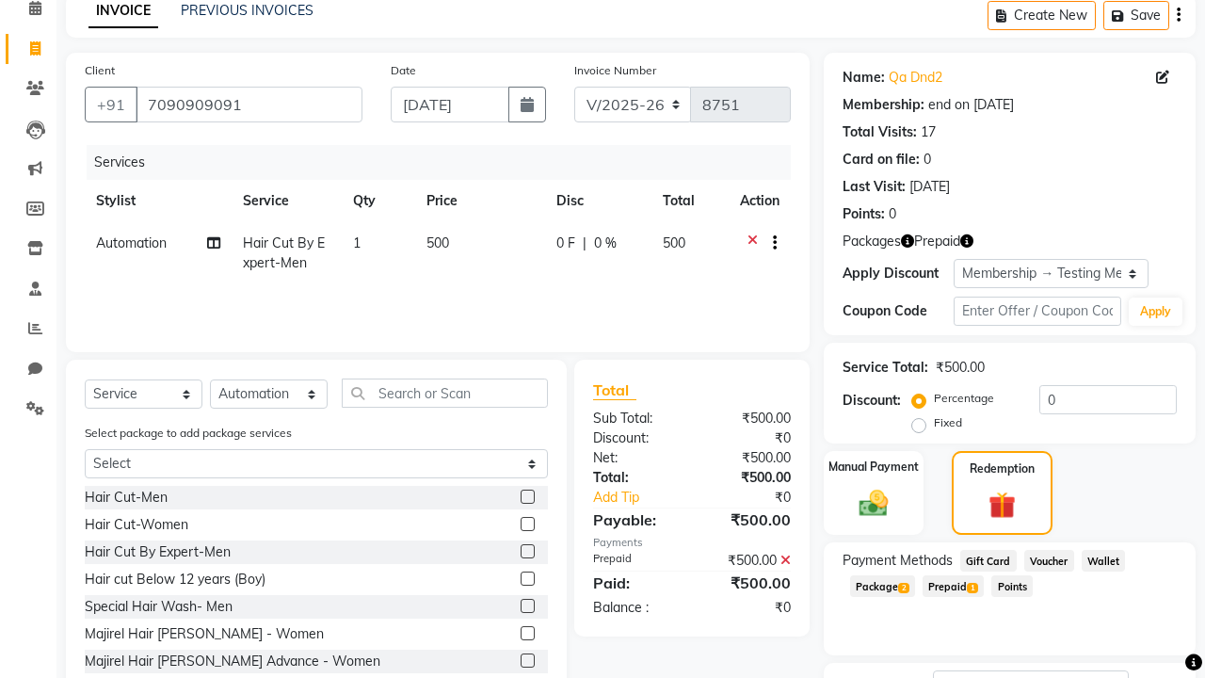
scroll to position [173, 0]
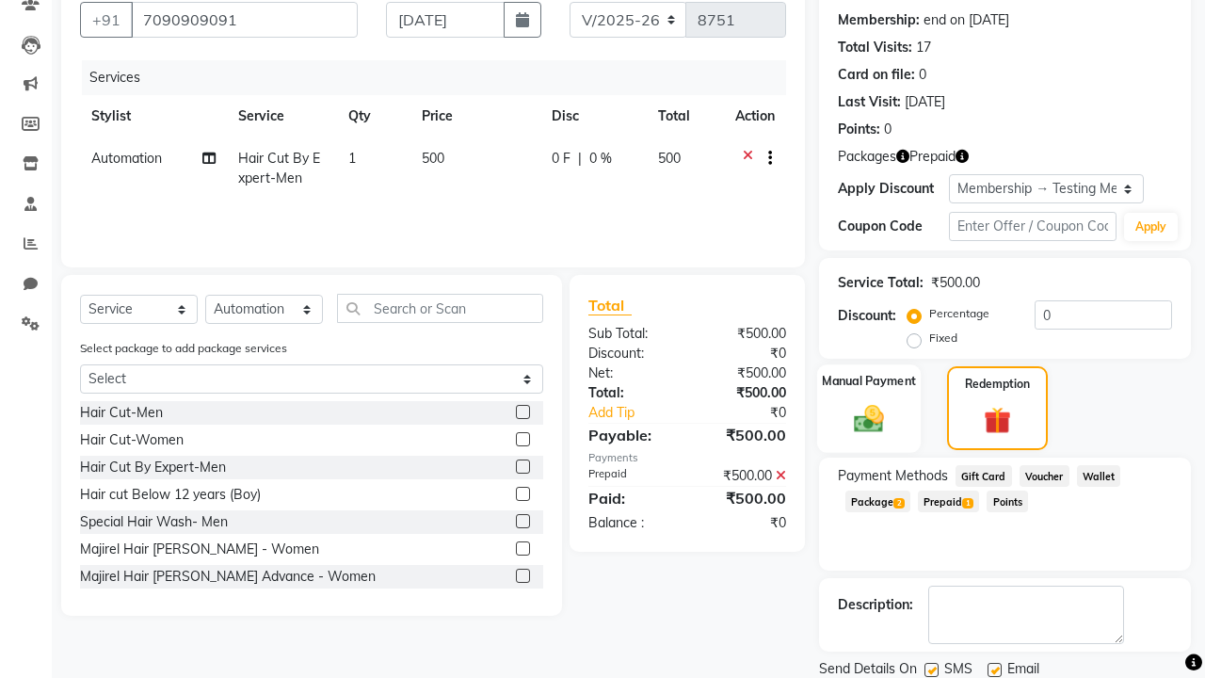
click at [869, 381] on label "Manual Payment" at bounding box center [869, 381] width 94 height 18
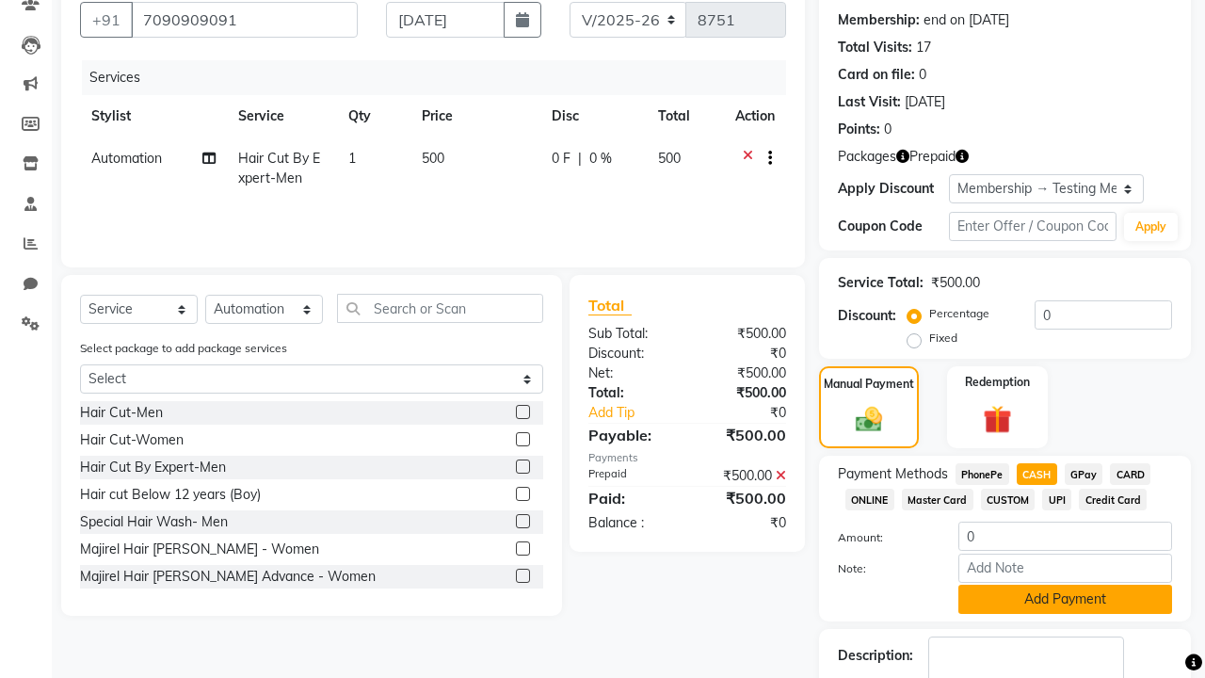
click at [1065, 599] on button "Add Payment" at bounding box center [1066, 599] width 214 height 29
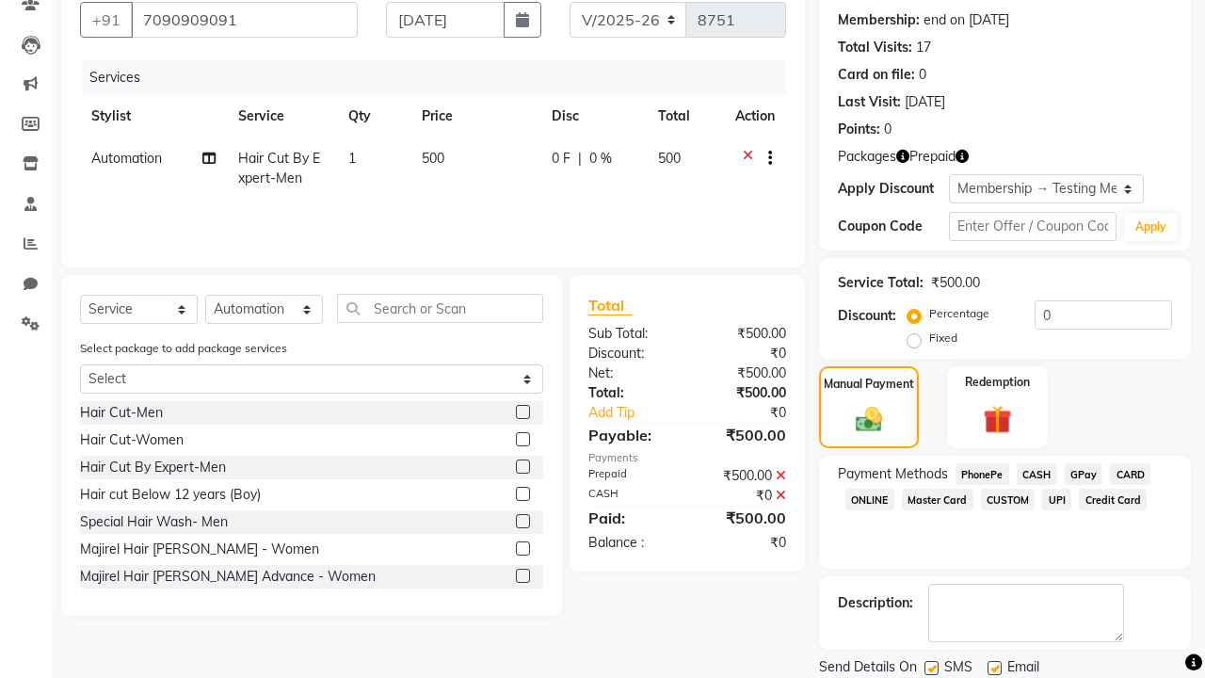
click at [931, 668] on label at bounding box center [932, 668] width 14 height 14
click at [931, 668] on input "checkbox" at bounding box center [931, 669] width 12 height 12
checkbox input "false"
click at [994, 668] on label at bounding box center [995, 668] width 14 height 14
click at [994, 668] on input "checkbox" at bounding box center [994, 669] width 12 height 12
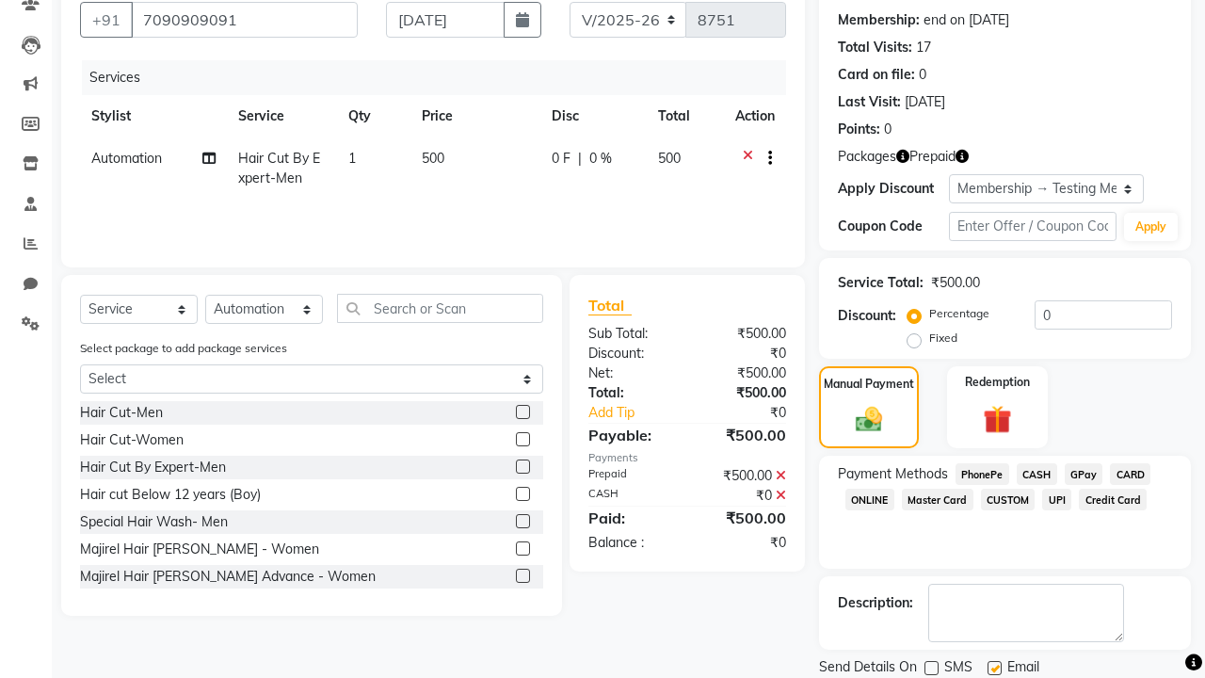
checkbox input "false"
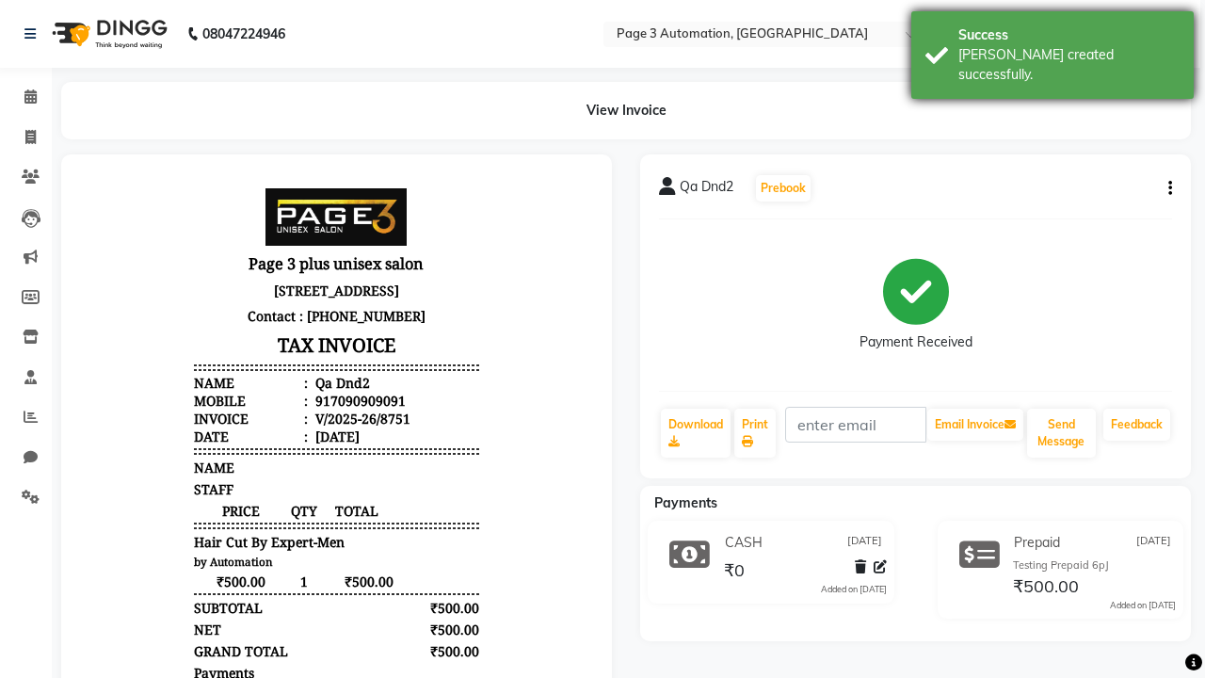
click at [1053, 48] on div "[PERSON_NAME] created successfully." at bounding box center [1069, 65] width 221 height 40
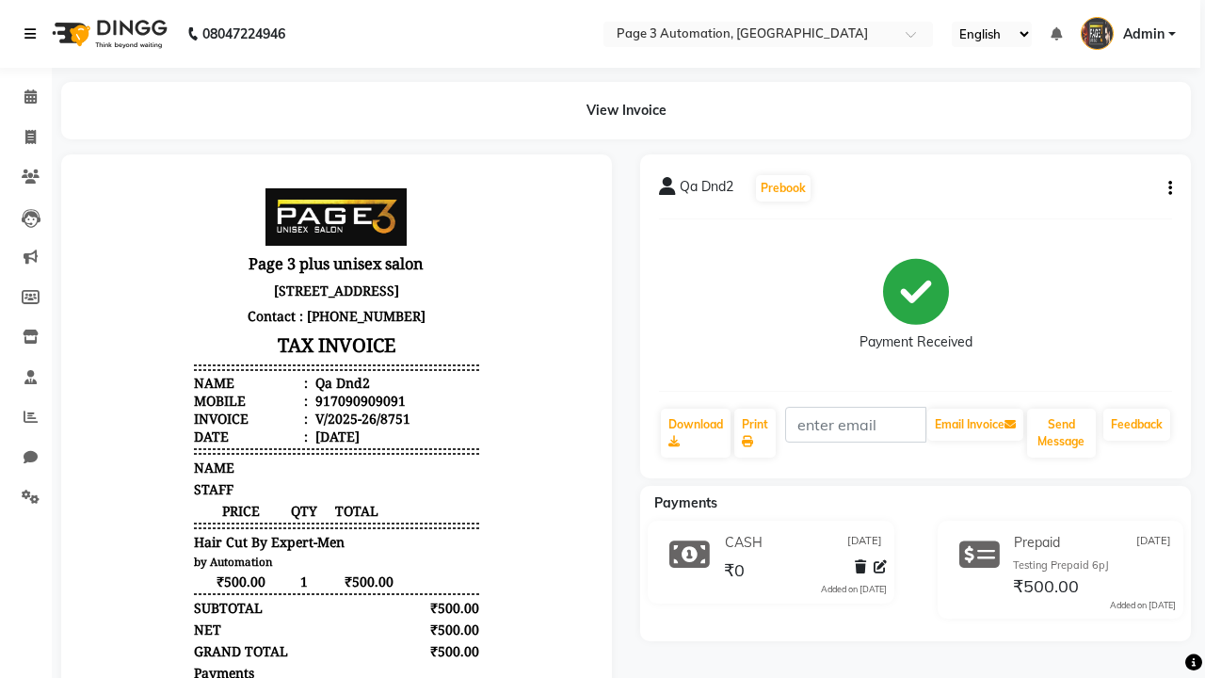
click at [34, 34] on icon at bounding box center [29, 33] width 11 height 13
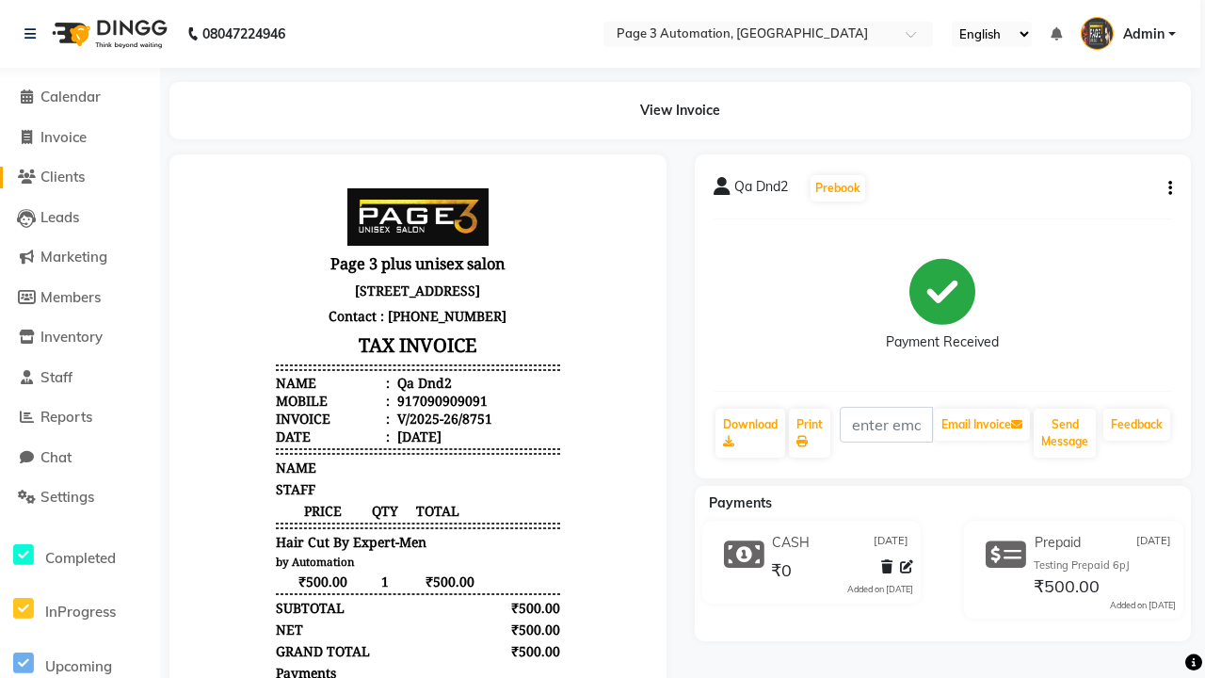
click at [77, 177] on span "Clients" at bounding box center [62, 177] width 44 height 18
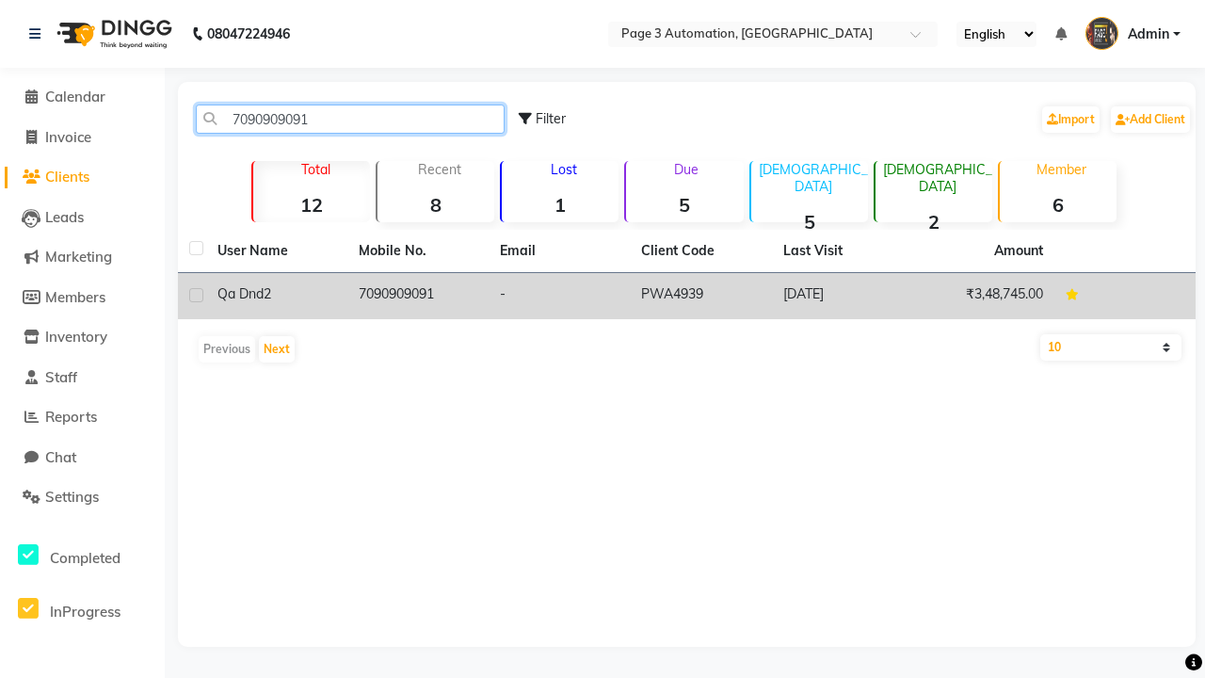
type input "7090909091"
click at [418, 296] on td "7090909091" at bounding box center [417, 296] width 141 height 46
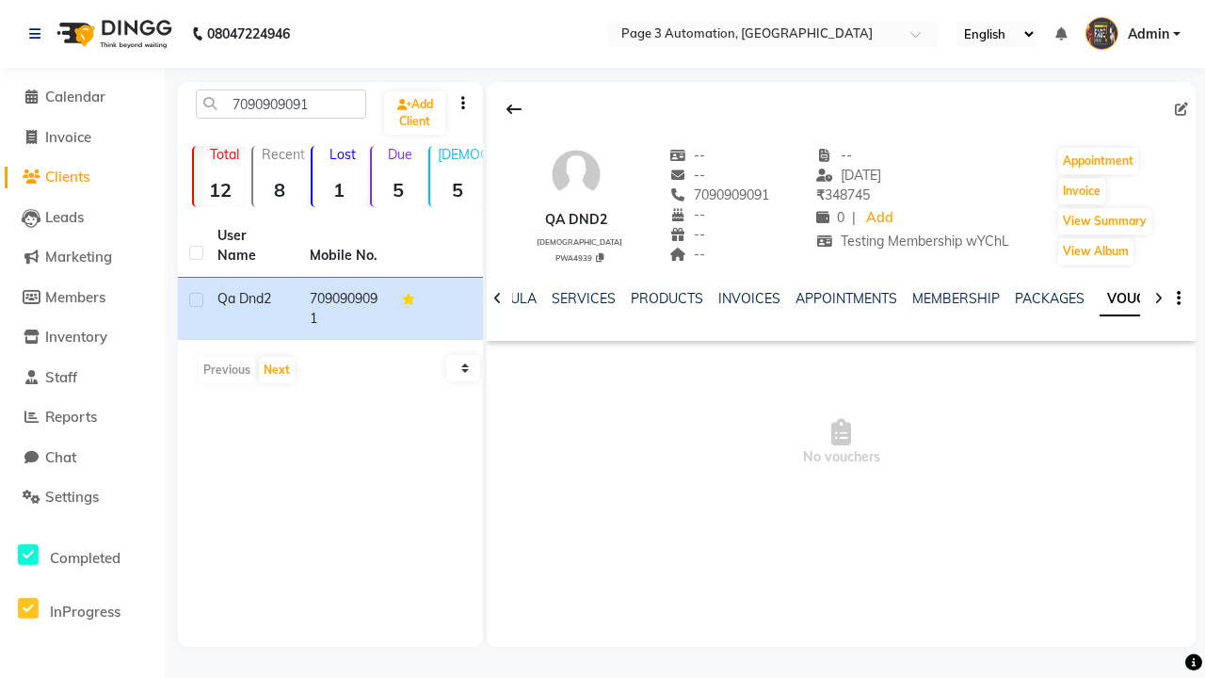
scroll to position [0, 433]
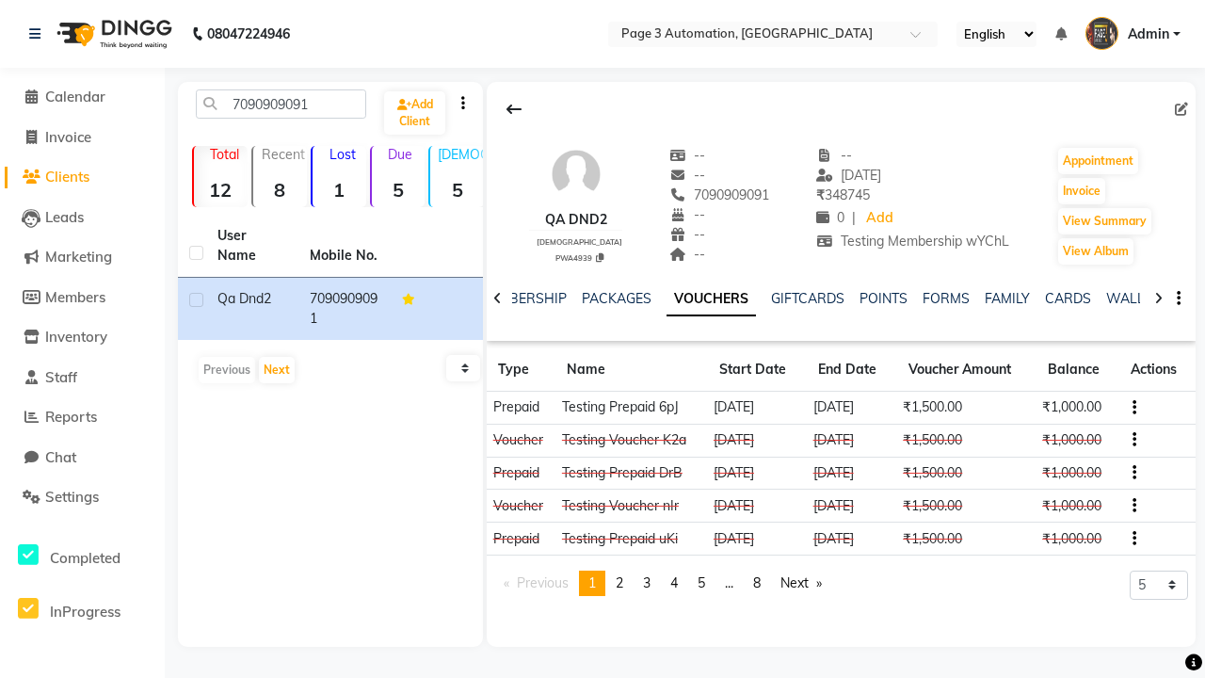
click at [1132, 407] on button "button" at bounding box center [1130, 407] width 11 height 20
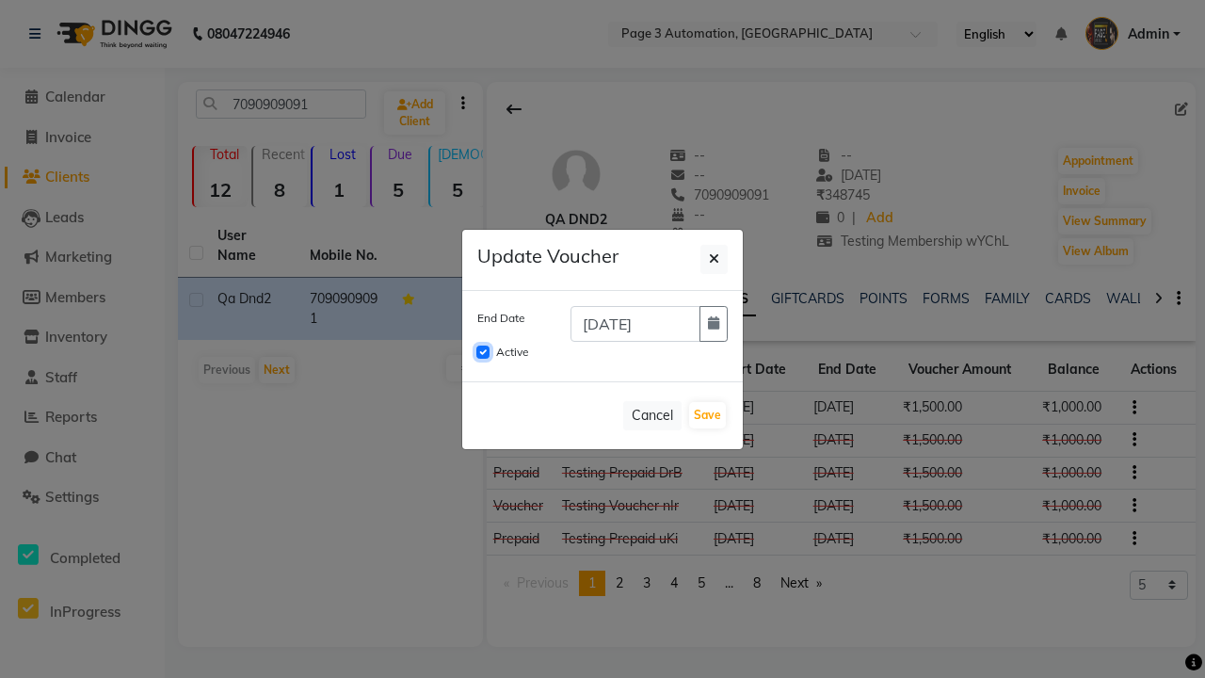
click at [483, 352] on input "Active" at bounding box center [482, 352] width 13 height 13
checkbox input "false"
click at [707, 415] on button "Save" at bounding box center [707, 415] width 37 height 26
checkbox input "false"
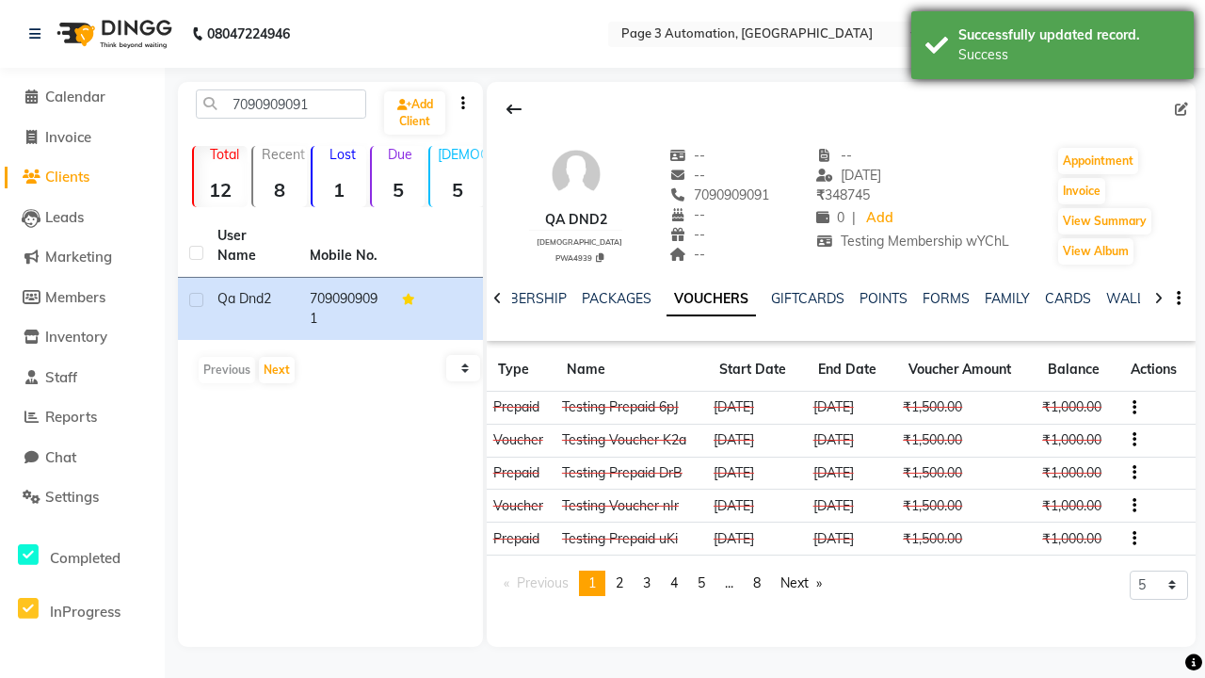
click at [1053, 48] on div "Success" at bounding box center [1069, 55] width 221 height 20
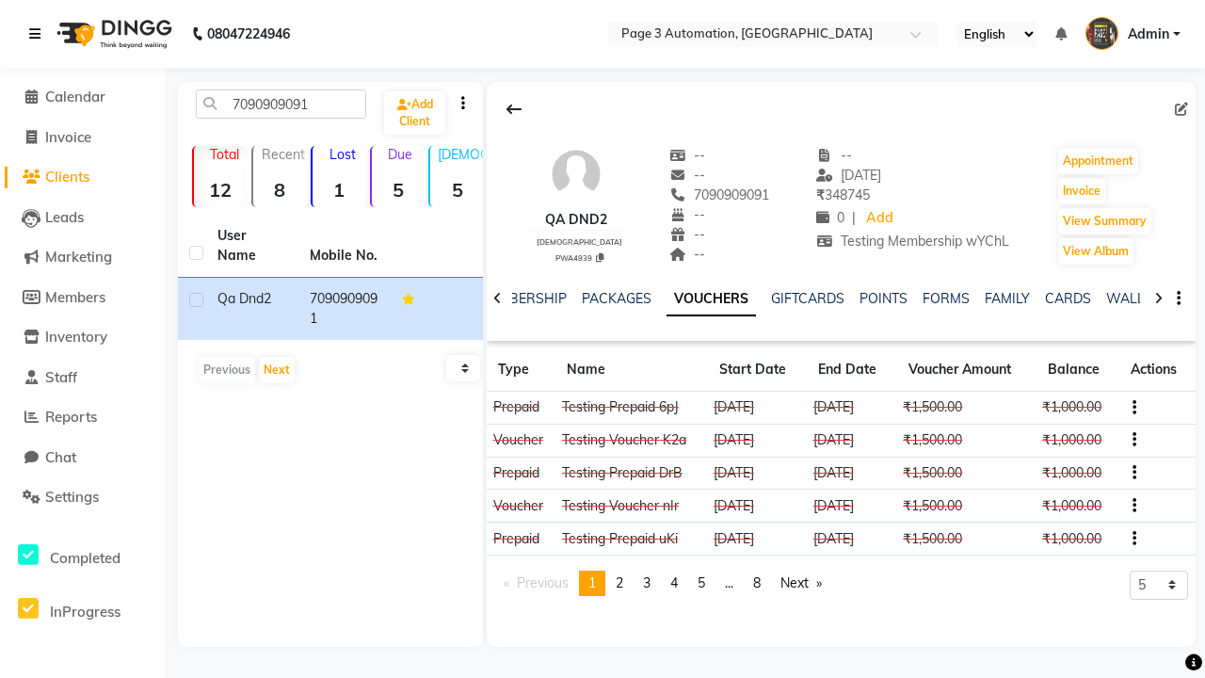
click at [39, 34] on icon at bounding box center [34, 33] width 11 height 13
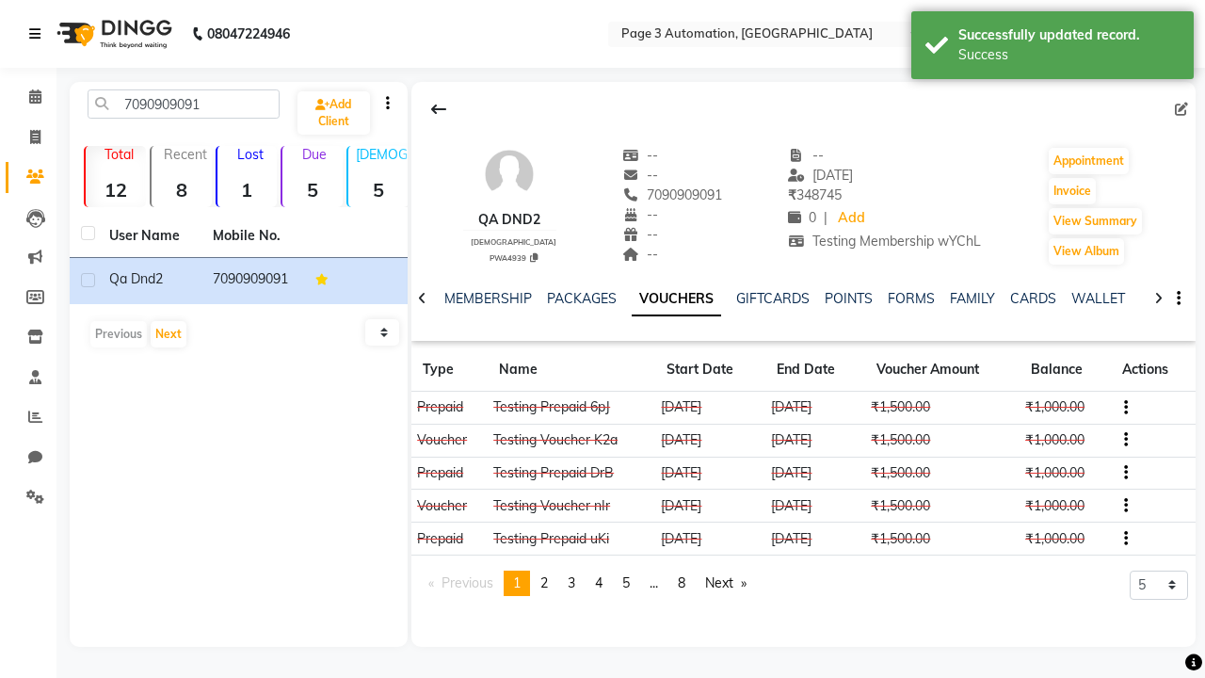
scroll to position [0, 393]
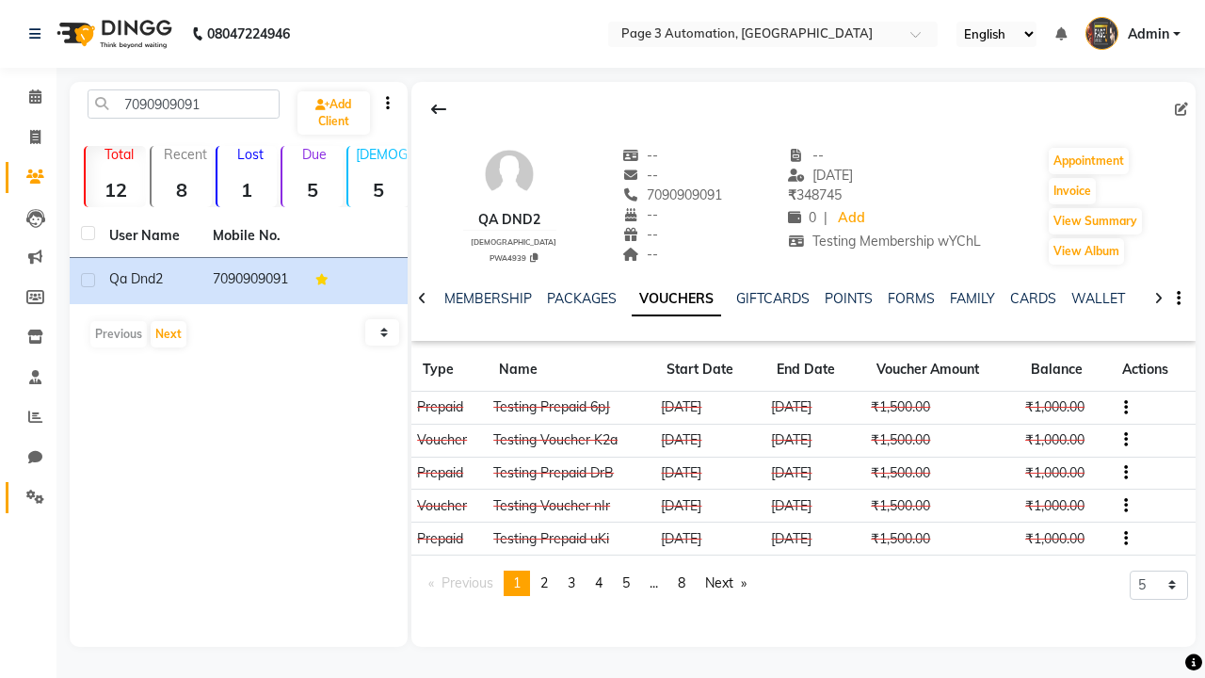
click at [28, 497] on icon at bounding box center [35, 497] width 18 height 14
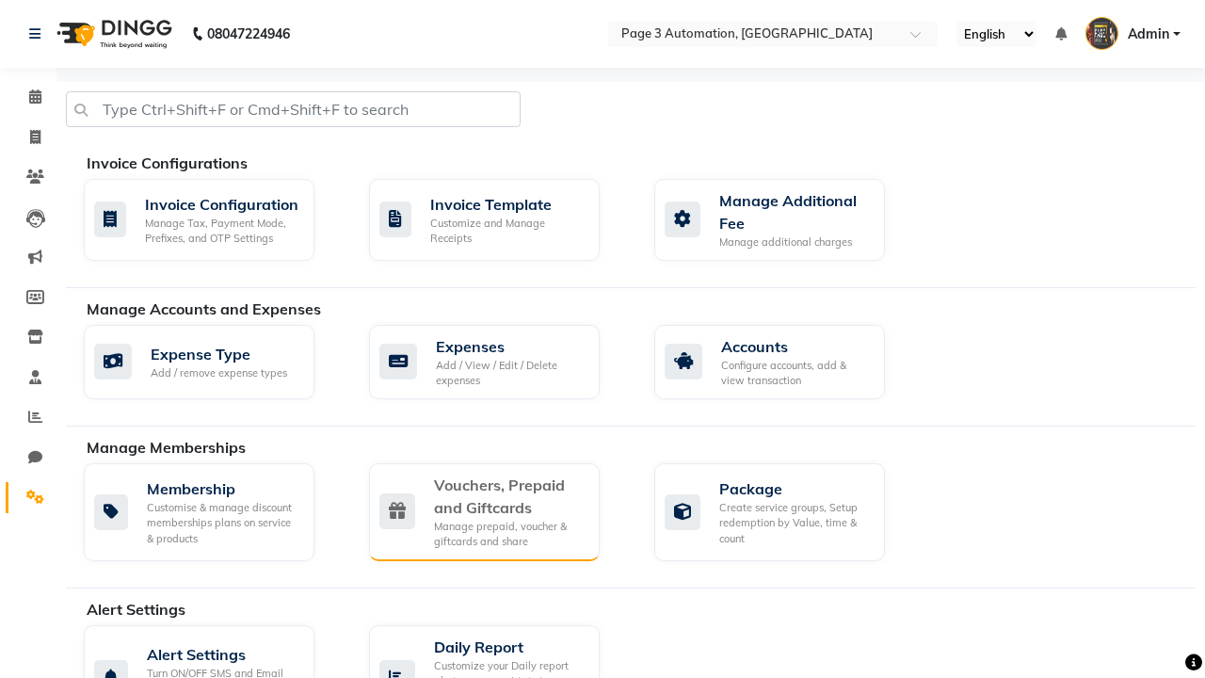
click at [508, 495] on div "Vouchers, Prepaid and Giftcards" at bounding box center [509, 496] width 151 height 45
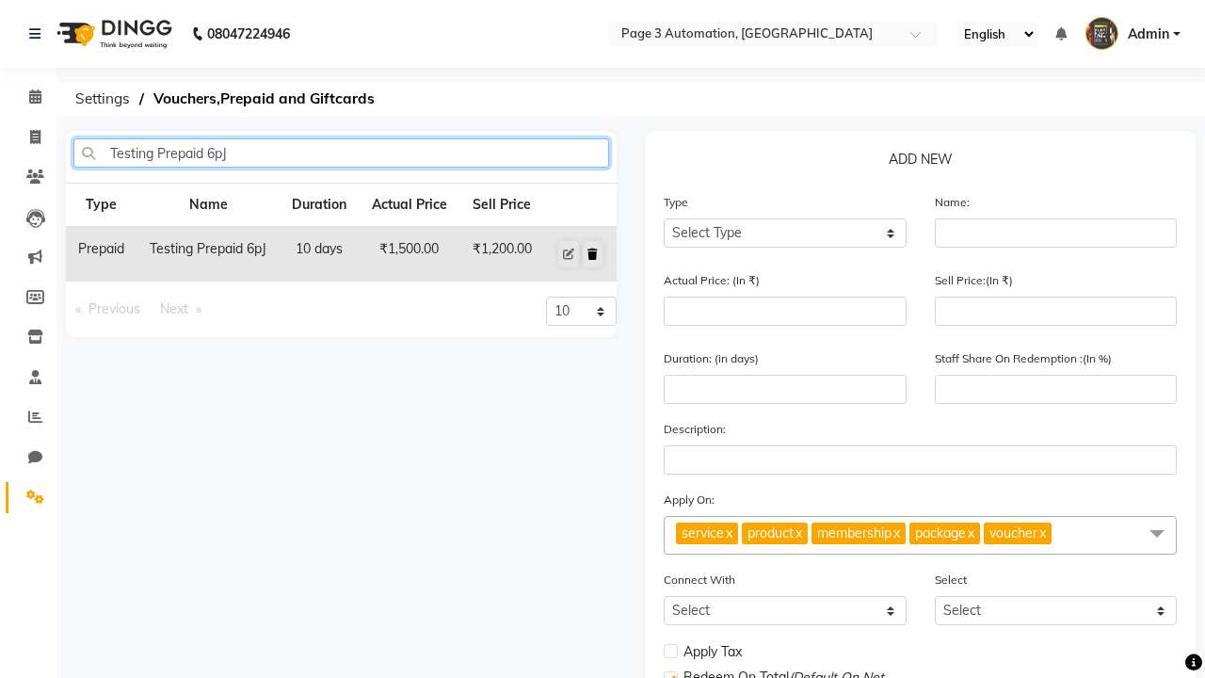
type input "Testing Prepaid 6pJ"
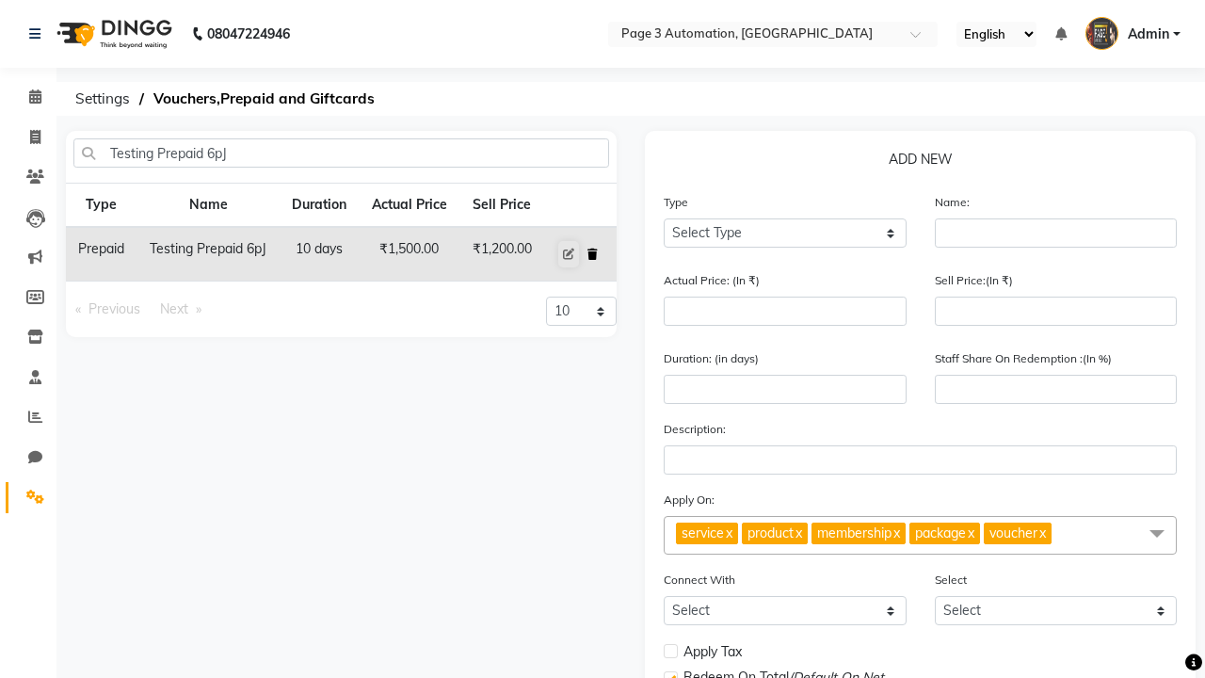
click at [592, 254] on icon at bounding box center [593, 254] width 10 height 11
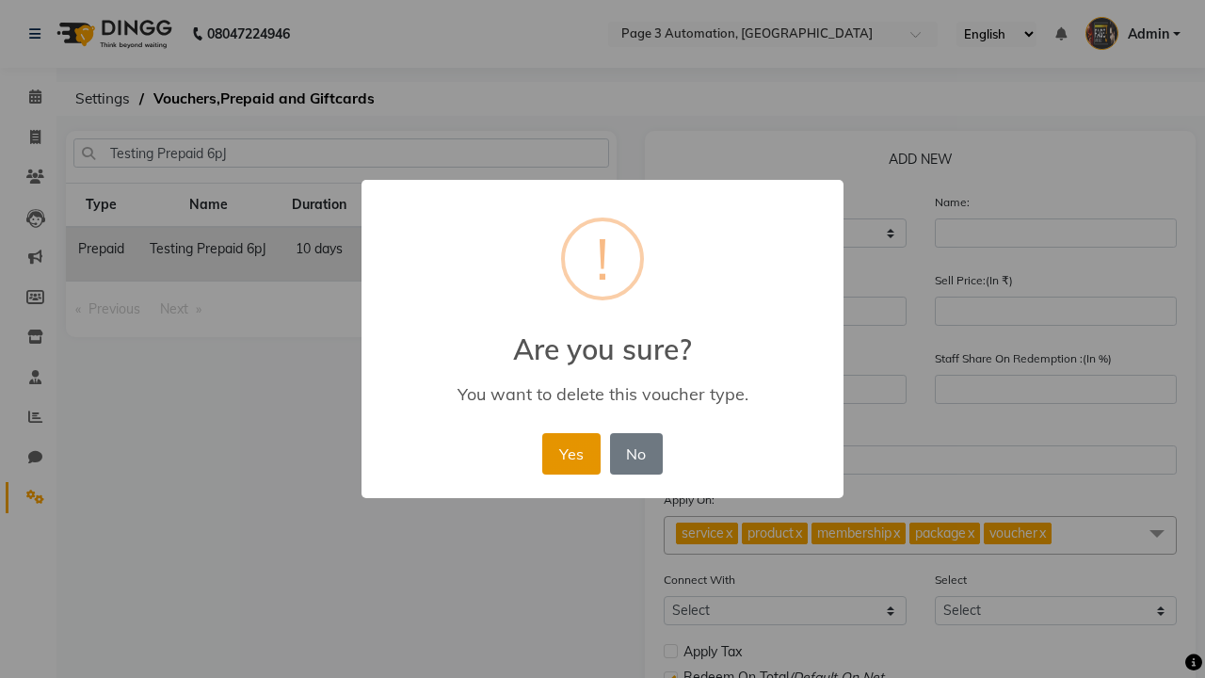
click at [571, 453] on button "Yes" at bounding box center [570, 453] width 57 height 41
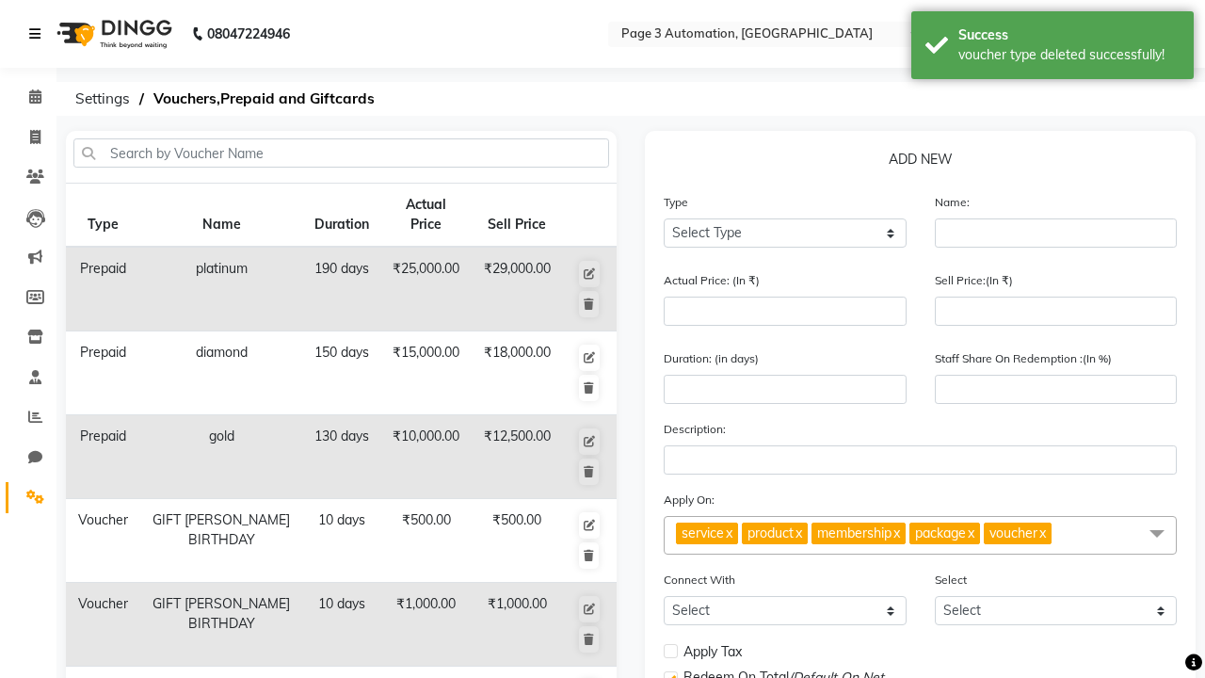
click at [1053, 48] on div "voucher type deleted successfully!" at bounding box center [1069, 55] width 221 height 20
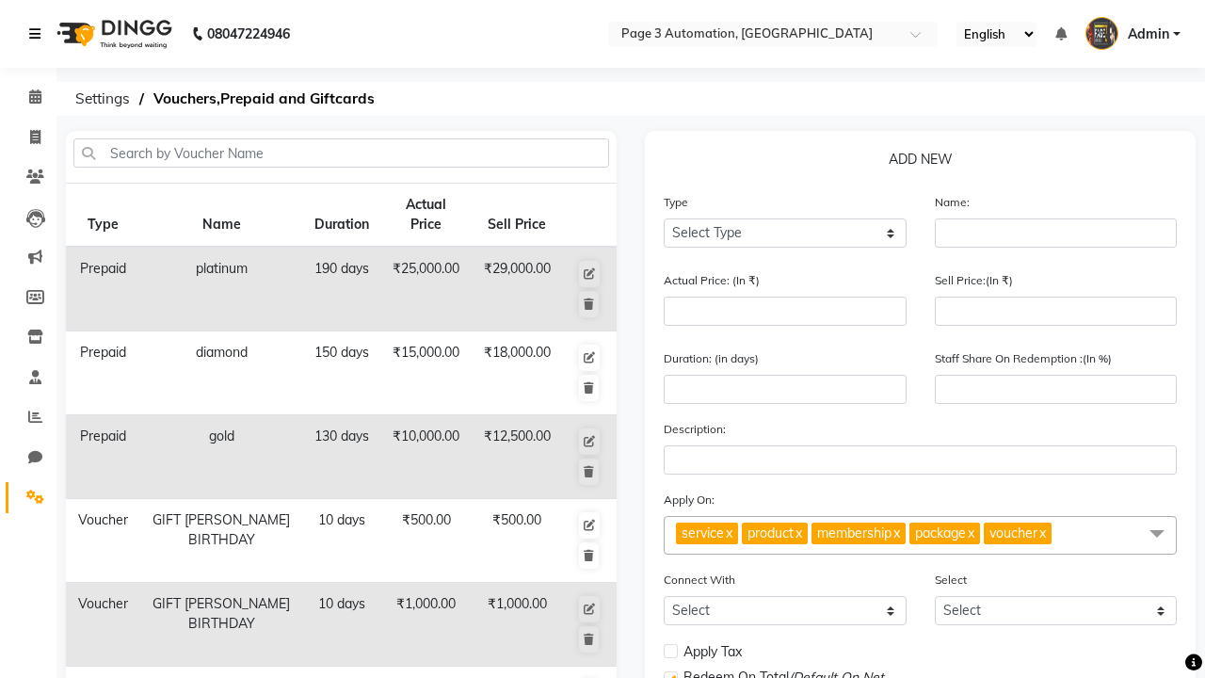
click at [39, 34] on icon at bounding box center [34, 33] width 11 height 13
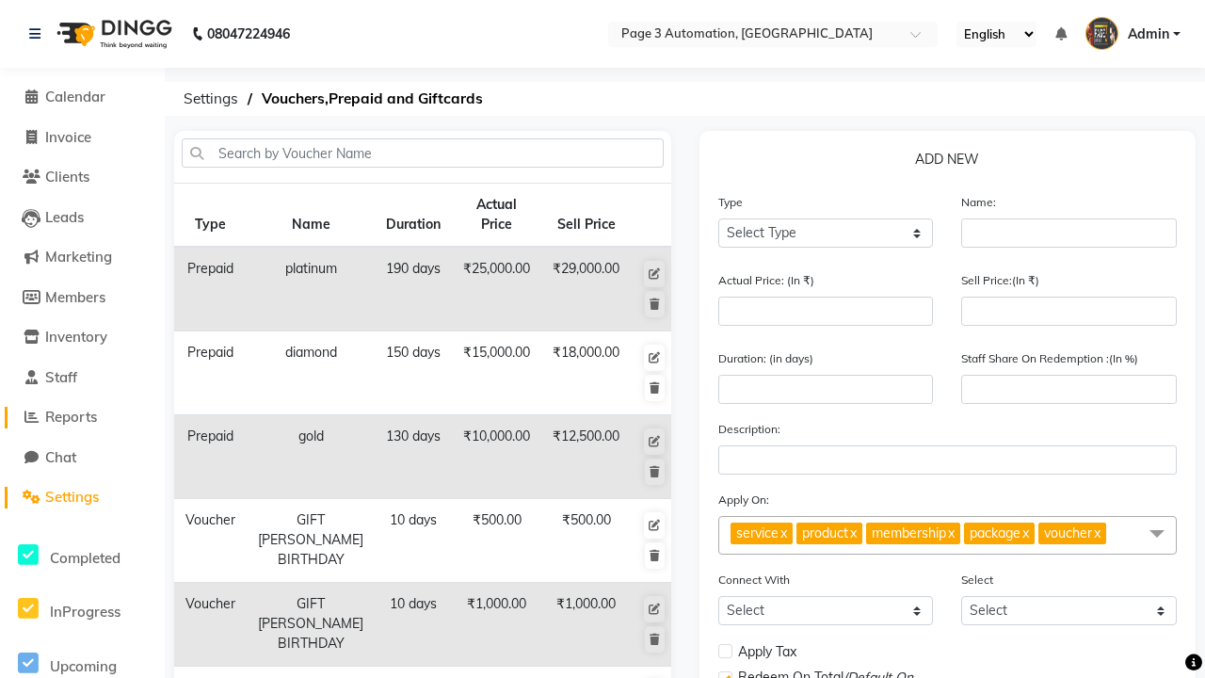
click at [82, 417] on span "Reports" at bounding box center [71, 417] width 52 height 18
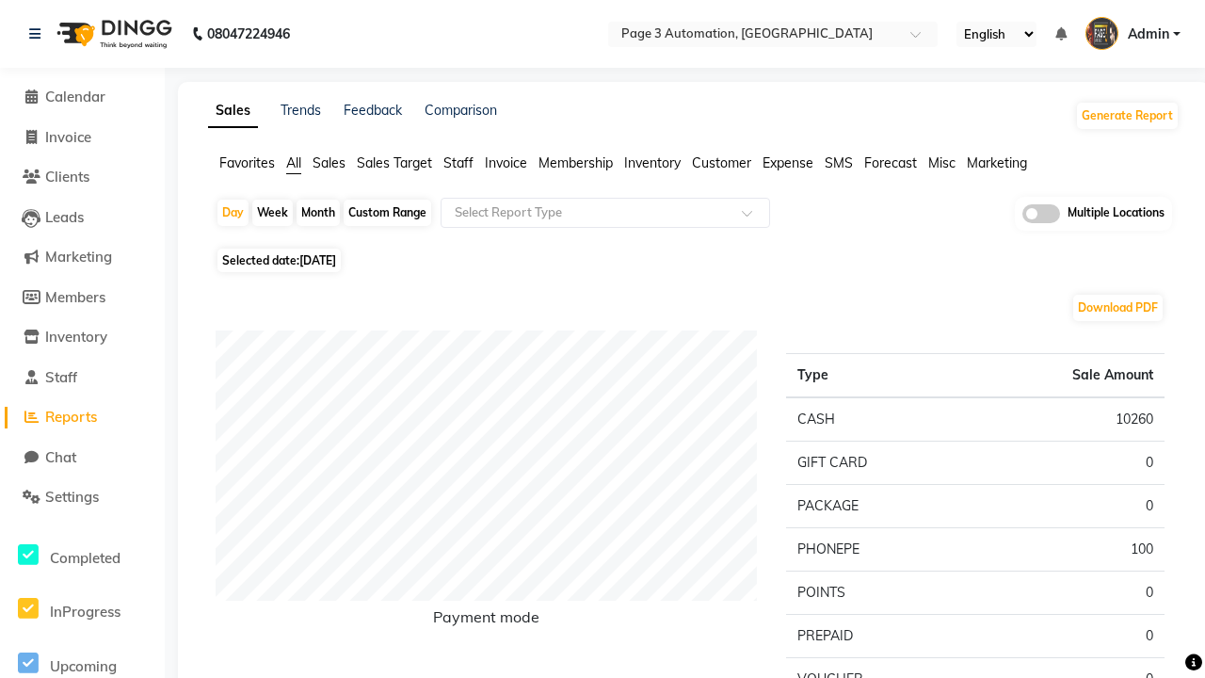
type input "Invoice"
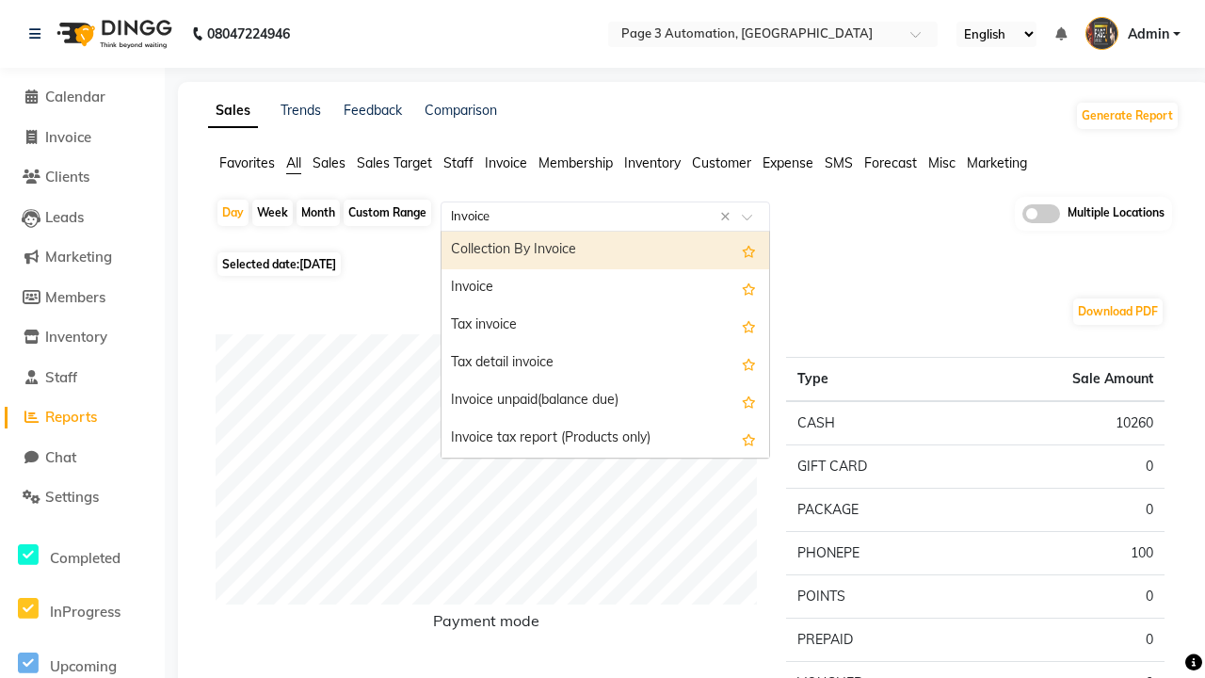
click at [605, 288] on div "Invoice" at bounding box center [606, 288] width 328 height 38
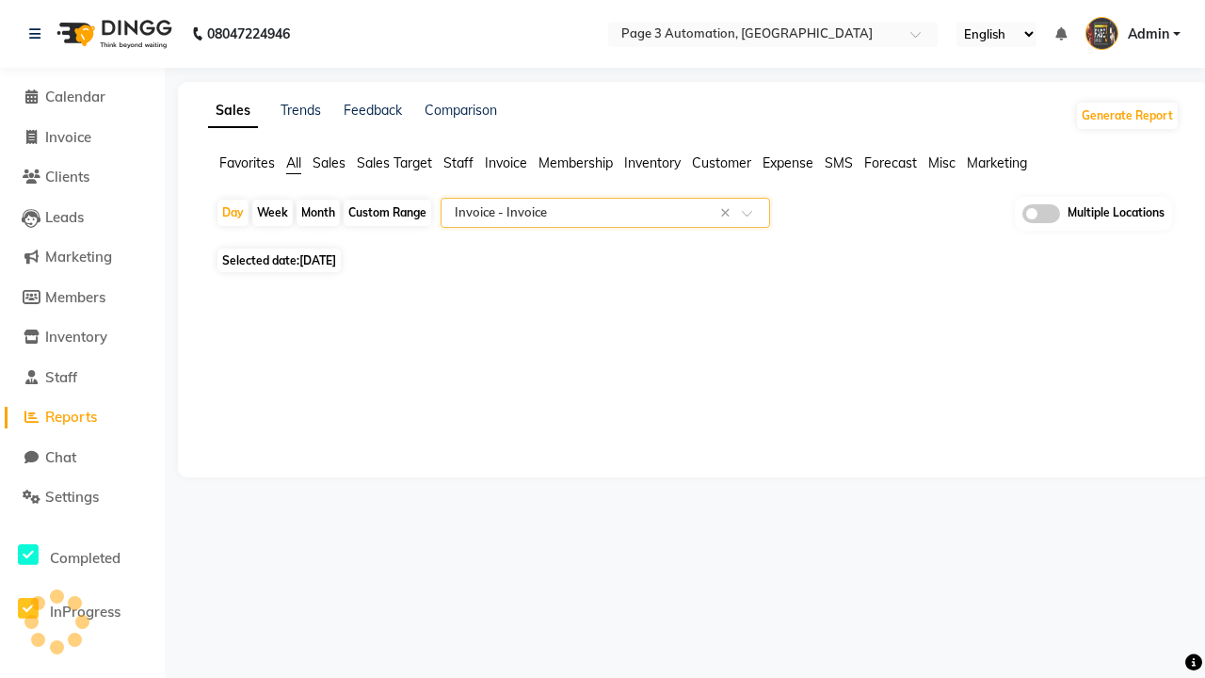
select select "full_report"
select select "csv"
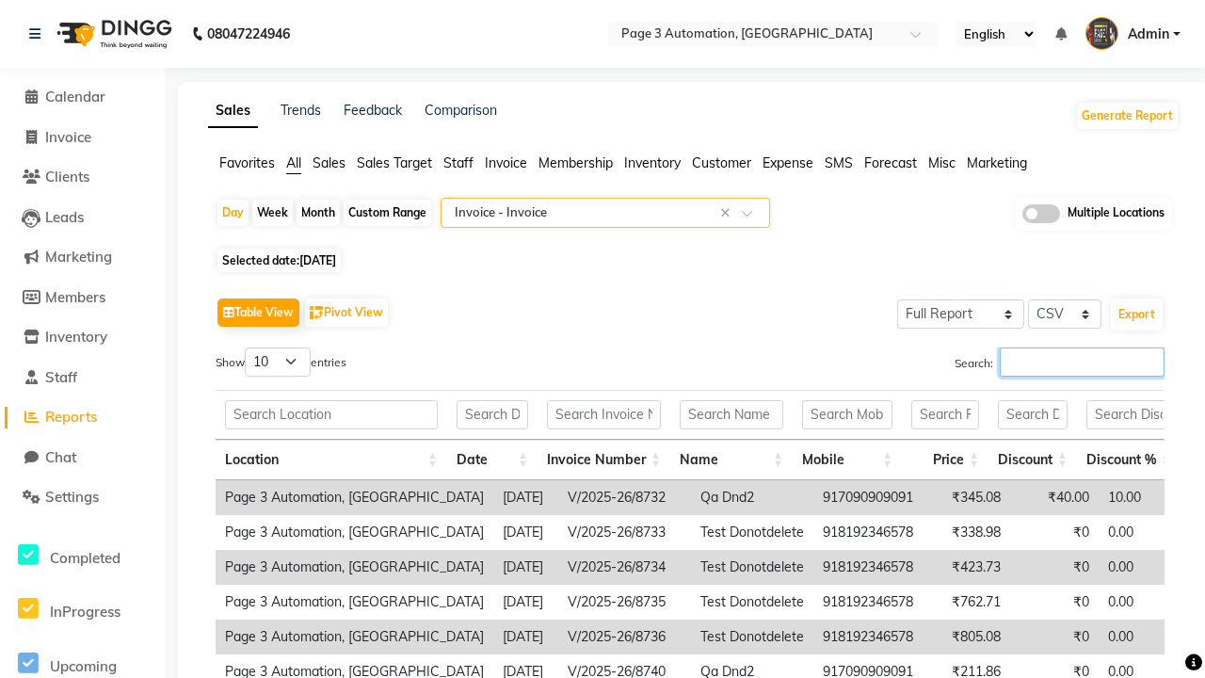
type input "V/2025-26/8751"
